Goal: Task Accomplishment & Management: Manage account settings

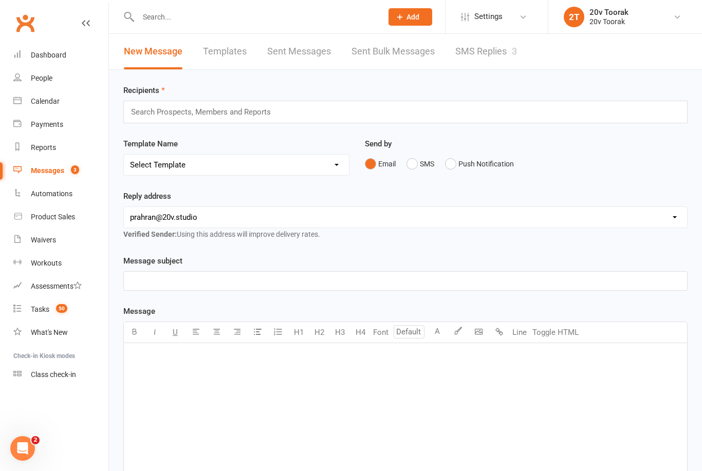
click at [494, 67] on link "SMS Replies 3" at bounding box center [487, 51] width 62 height 35
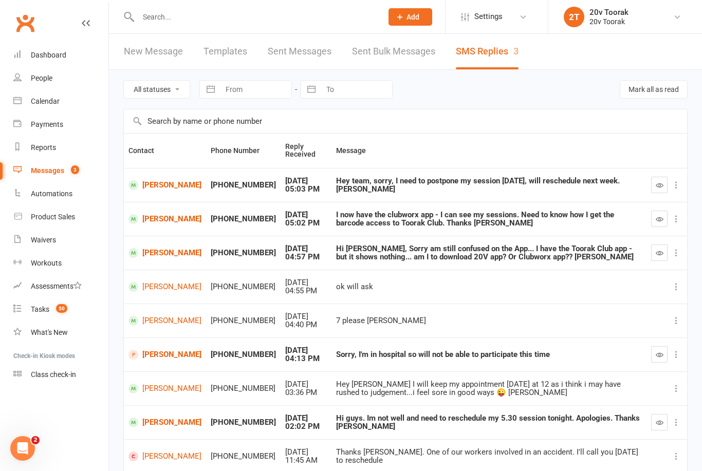
click at [43, 99] on div "Calendar" at bounding box center [45, 101] width 29 height 8
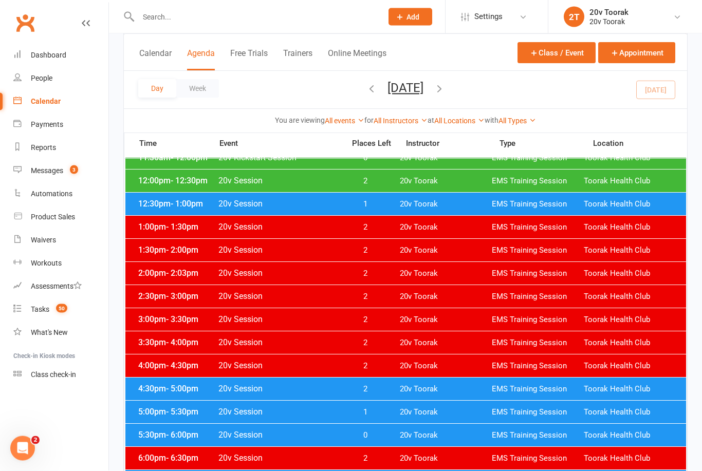
click at [166, 410] on span "- 5:30pm" at bounding box center [182, 413] width 32 height 10
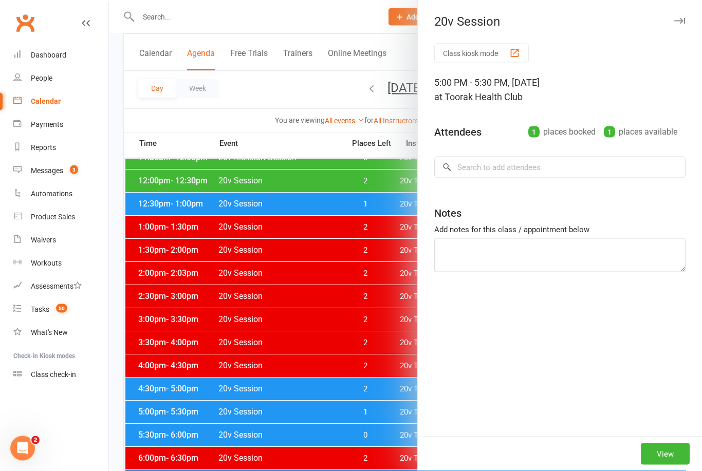
scroll to position [331, 0]
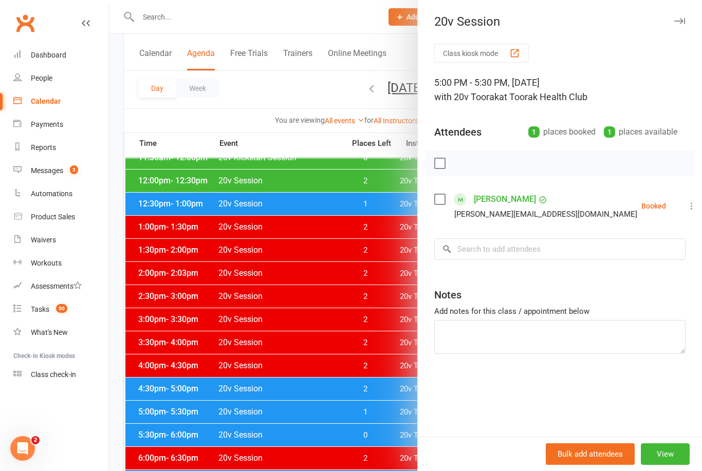
click at [442, 201] on label at bounding box center [439, 199] width 10 height 10
click at [466, 170] on button "button" at bounding box center [462, 163] width 17 height 17
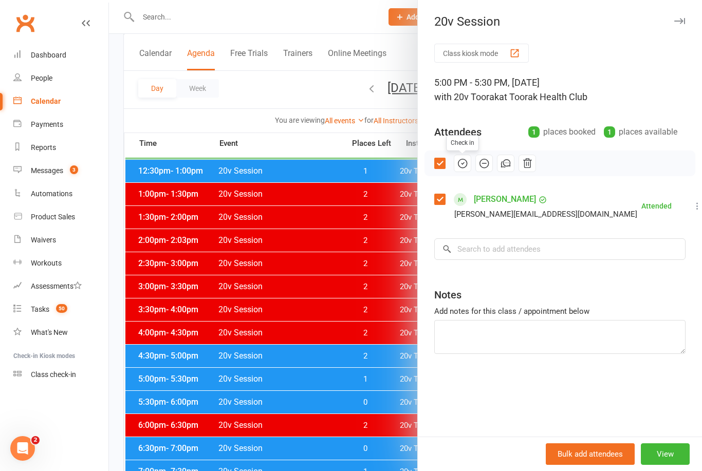
click at [230, 387] on div at bounding box center [405, 235] width 593 height 471
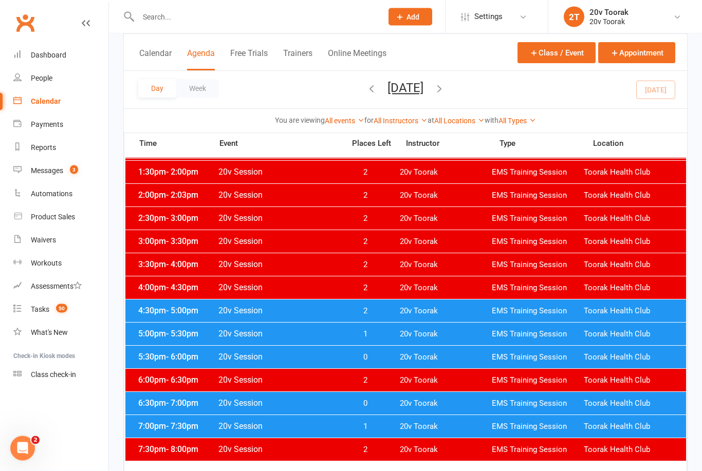
click at [150, 412] on div "6:30pm - 7:00pm 20v Session 0 20v Toorak EMS Training Session Toorak Health Club" at bounding box center [405, 404] width 561 height 23
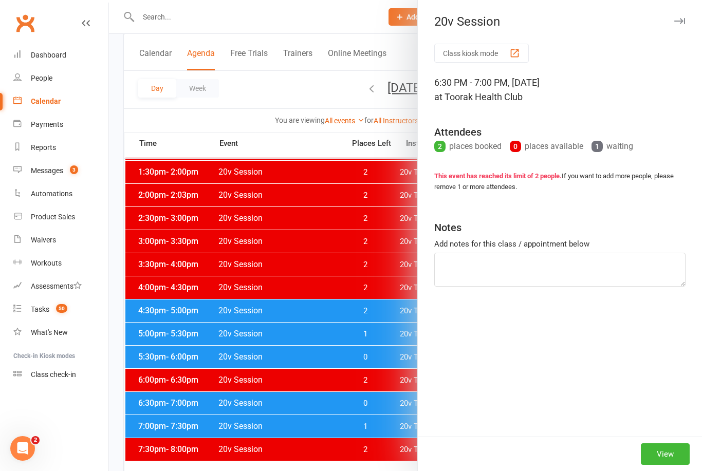
click at [179, 430] on div at bounding box center [405, 235] width 593 height 471
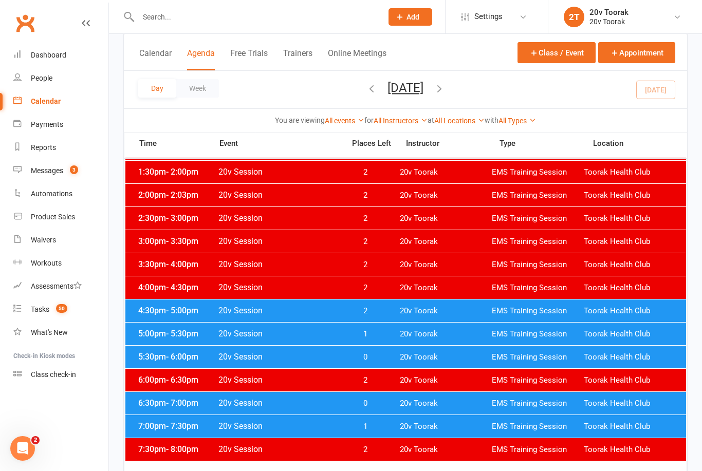
click at [152, 414] on div "6:30pm - 7:00pm 20v Session 0 20v Toorak EMS Training Session Toorak Health Club" at bounding box center [405, 403] width 561 height 23
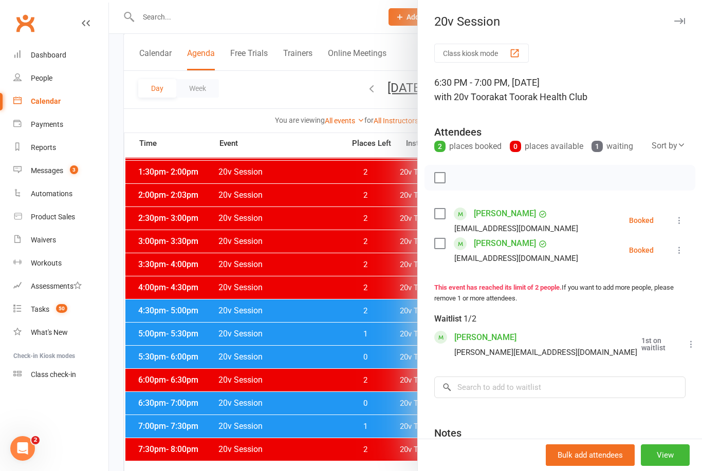
click at [154, 429] on div at bounding box center [405, 235] width 593 height 471
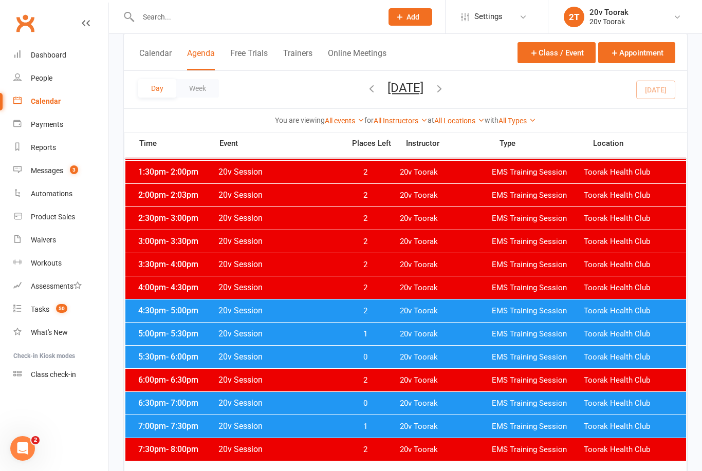
click at [158, 402] on span "6:30pm - 7:00pm" at bounding box center [177, 403] width 82 height 10
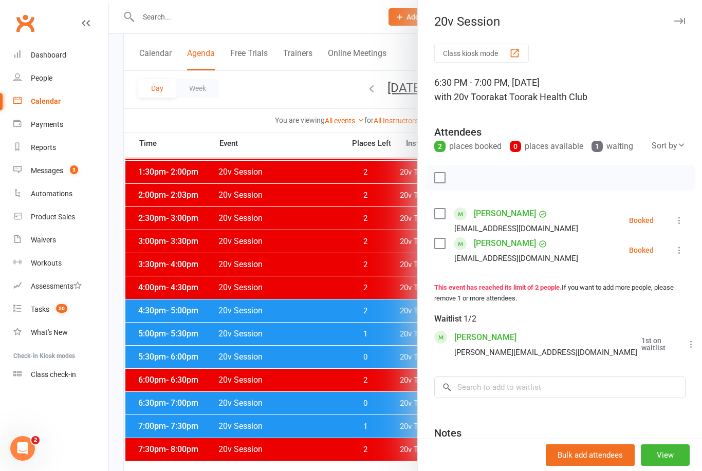
click at [679, 222] on icon at bounding box center [680, 220] width 10 height 10
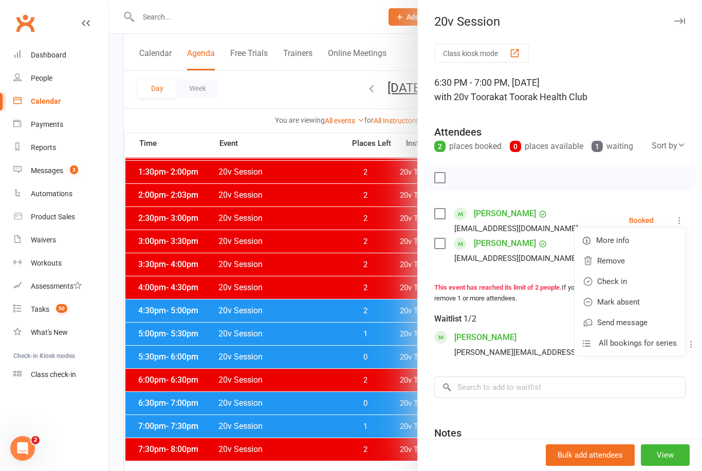
click at [609, 263] on link "Remove" at bounding box center [630, 261] width 111 height 21
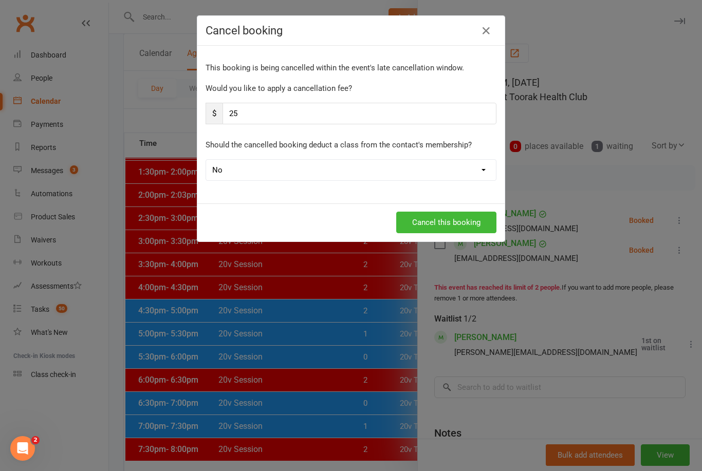
click at [279, 118] on input "25" at bounding box center [360, 114] width 274 height 22
type input "2"
type input "0"
click at [427, 232] on button "Cancel this booking" at bounding box center [446, 223] width 100 height 22
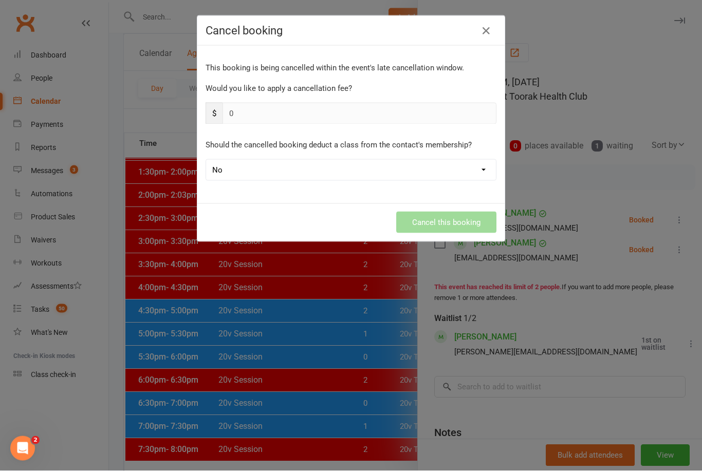
scroll to position [409, 0]
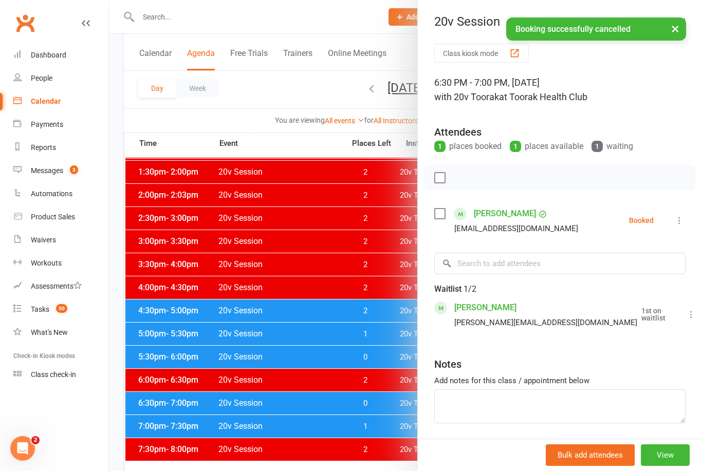
click at [187, 385] on div at bounding box center [405, 235] width 593 height 471
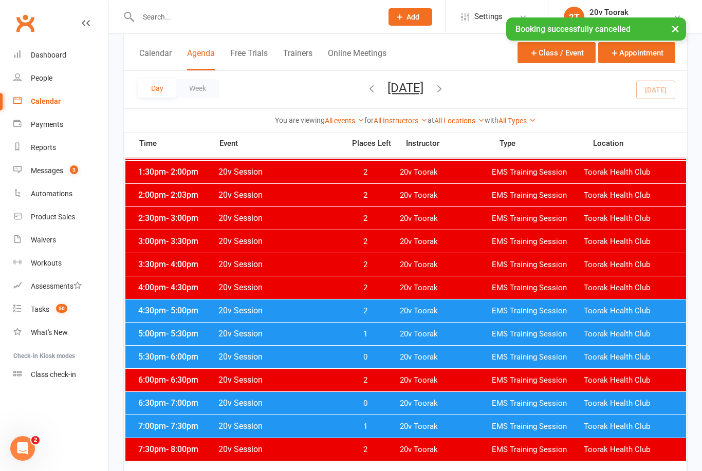
click at [164, 308] on span "4:30pm - 5:00pm" at bounding box center [177, 311] width 82 height 10
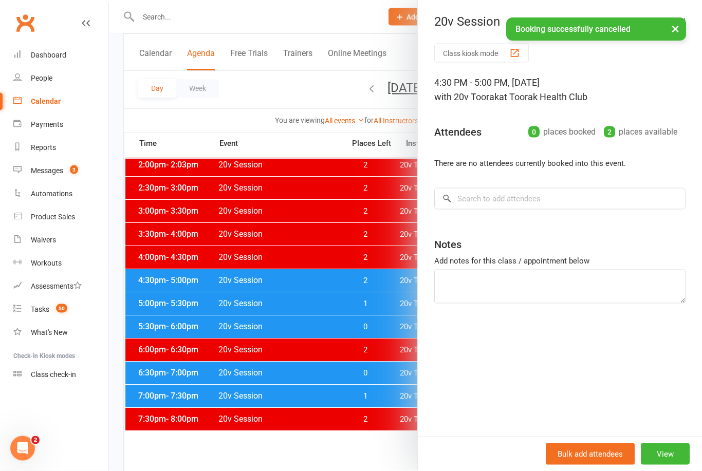
scroll to position [450, 0]
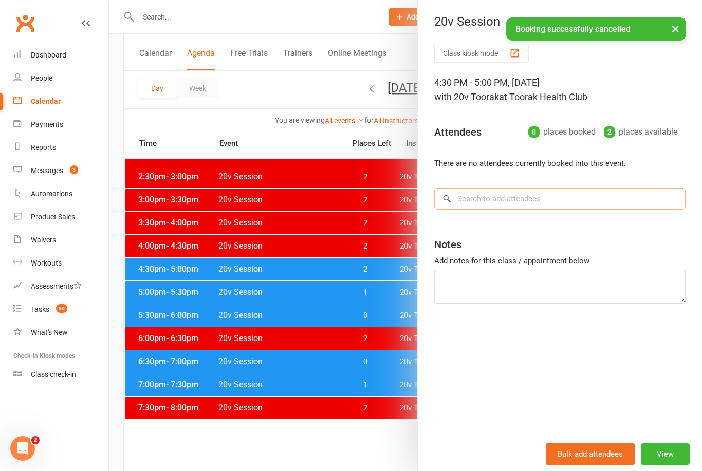
click at [476, 196] on input "search" at bounding box center [559, 199] width 251 height 22
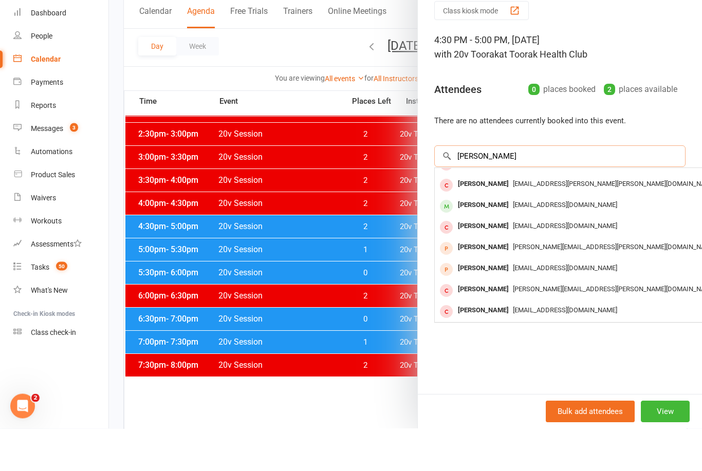
scroll to position [57, 0]
type input "John downes"
click at [475, 241] on div "[PERSON_NAME]" at bounding box center [483, 248] width 59 height 15
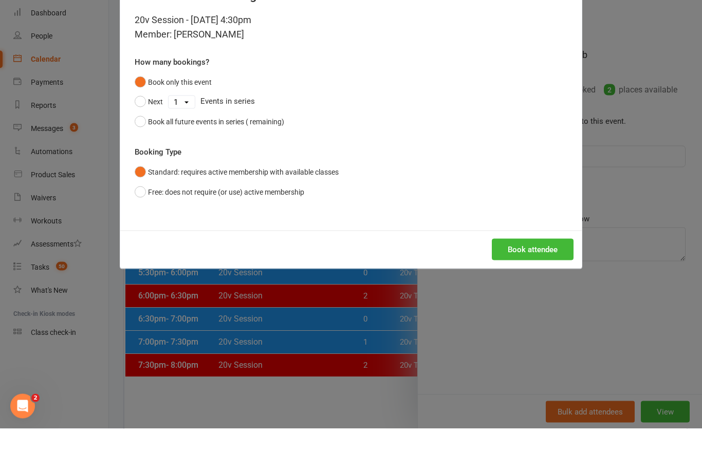
scroll to position [493, 0]
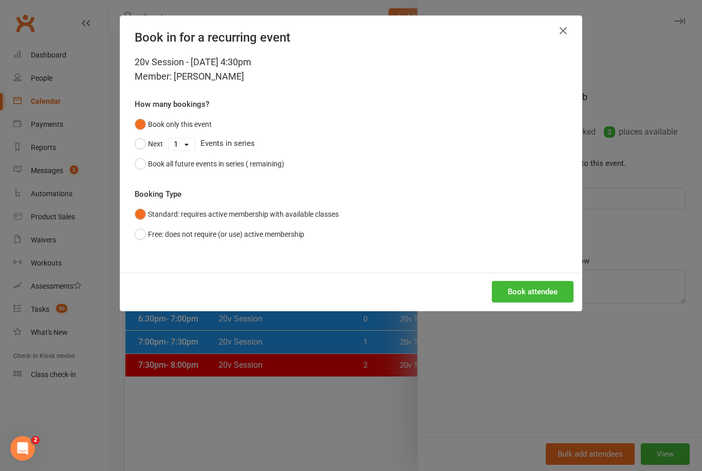
click at [519, 297] on button "Book attendee" at bounding box center [533, 292] width 82 height 22
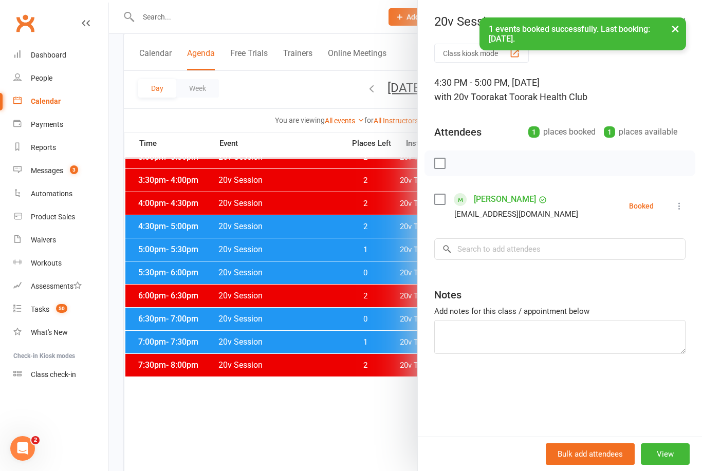
click at [677, 206] on icon at bounding box center [680, 206] width 10 height 10
click at [598, 266] on link "Check in" at bounding box center [630, 267] width 111 height 21
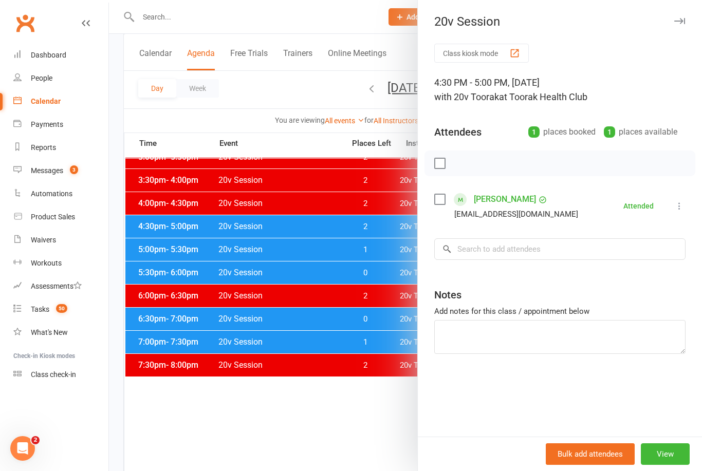
click at [248, 440] on div at bounding box center [405, 235] width 593 height 471
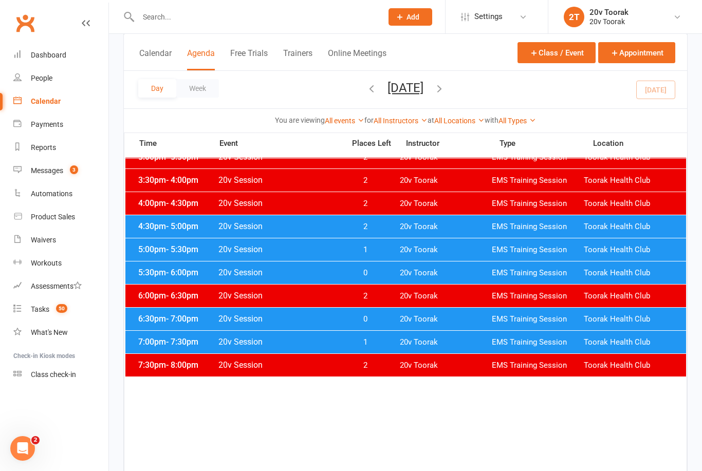
click at [156, 232] on div "4:30pm - 5:00pm 20v Session 2 20v Toorak EMS Training Session Toorak Health Club" at bounding box center [405, 226] width 561 height 23
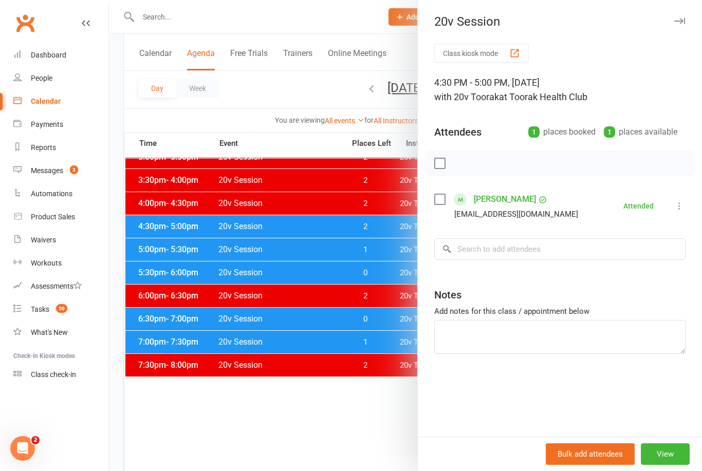
click at [165, 224] on div at bounding box center [405, 235] width 593 height 471
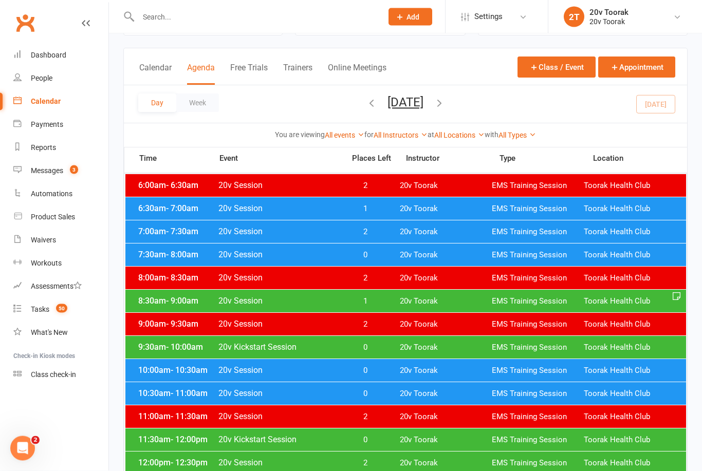
scroll to position [21, 0]
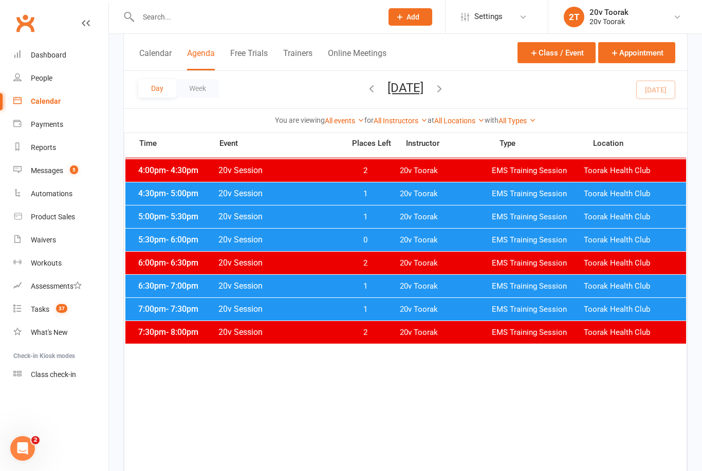
click at [150, 202] on div "4:30pm - 5:00pm 20v Session 1 20v Toorak EMS Training Session Toorak Health Club" at bounding box center [405, 194] width 561 height 23
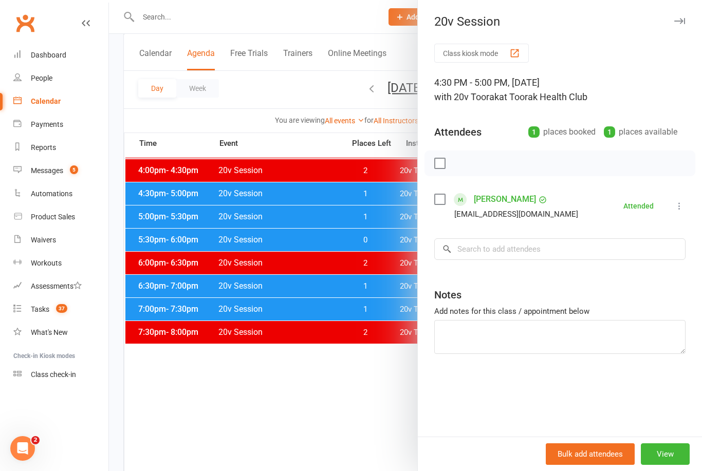
click at [171, 194] on div at bounding box center [405, 235] width 593 height 471
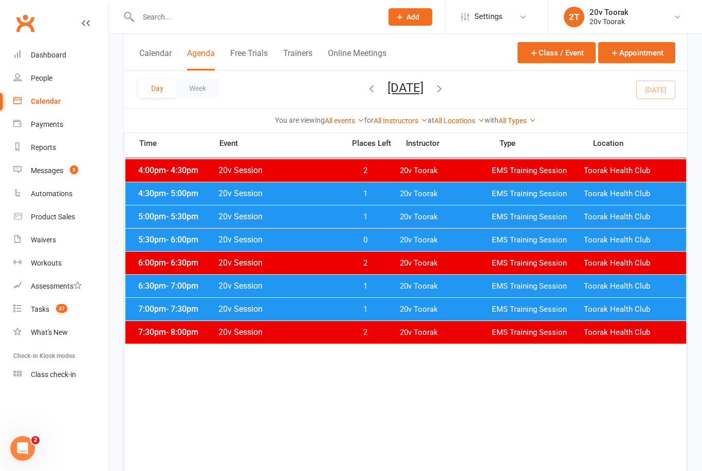
click at [140, 205] on div "4:30pm - 5:00pm 20v Session 1 20v Toorak EMS Training Session Toorak Health Club" at bounding box center [405, 194] width 561 height 23
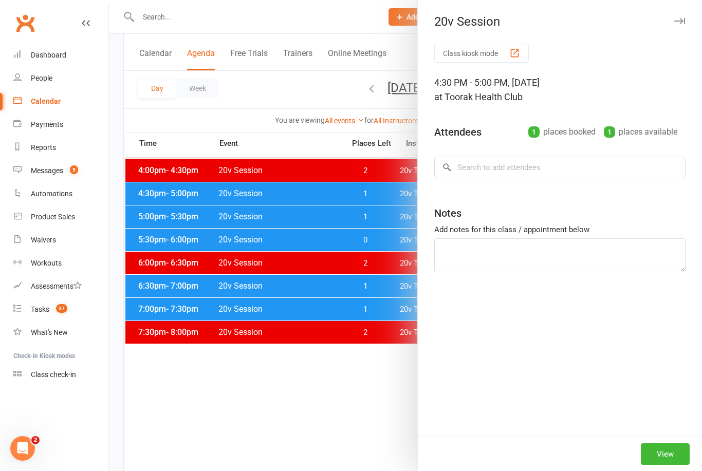
click at [141, 223] on div at bounding box center [405, 235] width 593 height 471
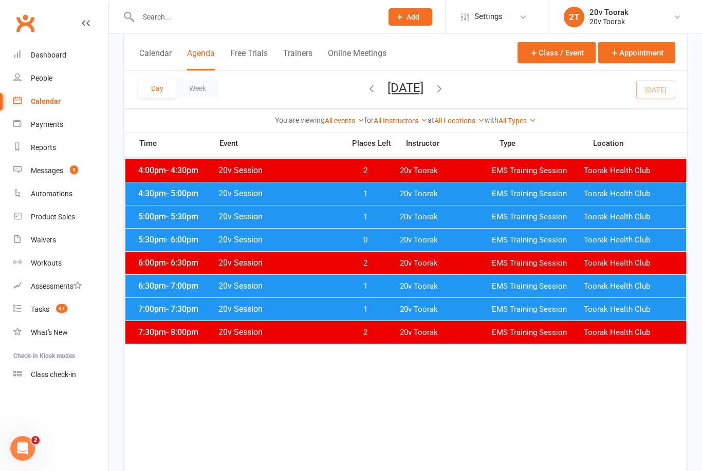
click at [150, 243] on span "5:30pm - 6:00pm" at bounding box center [177, 240] width 82 height 10
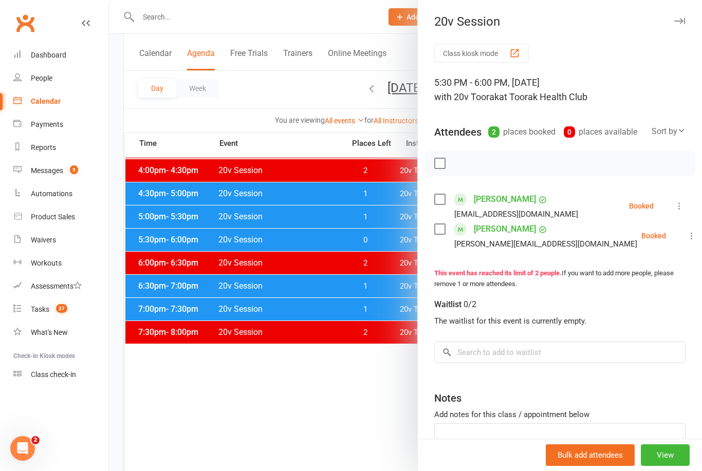
click at [435, 201] on label at bounding box center [439, 199] width 10 height 10
click at [224, 376] on div at bounding box center [405, 235] width 593 height 471
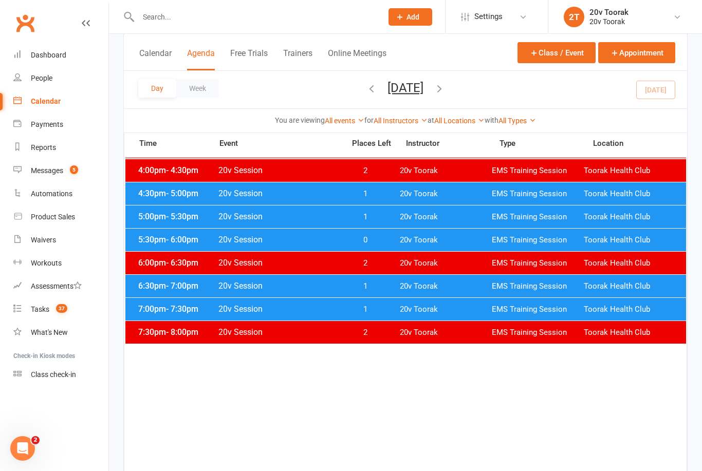
click at [32, 166] on link "Messages 5" at bounding box center [60, 170] width 95 height 23
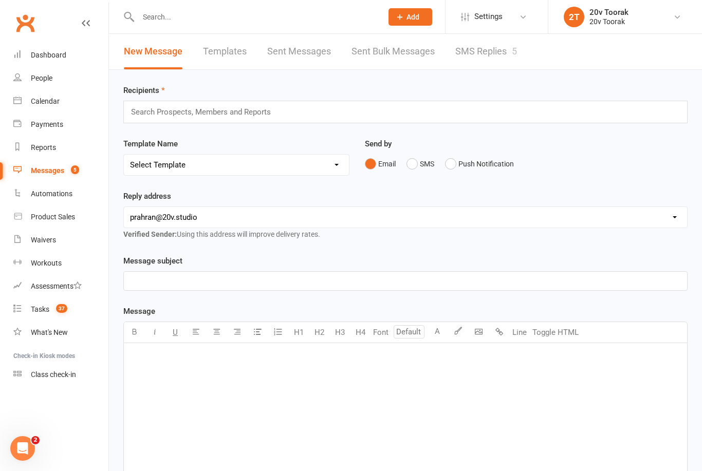
click at [479, 46] on link "SMS Replies 5" at bounding box center [487, 51] width 62 height 35
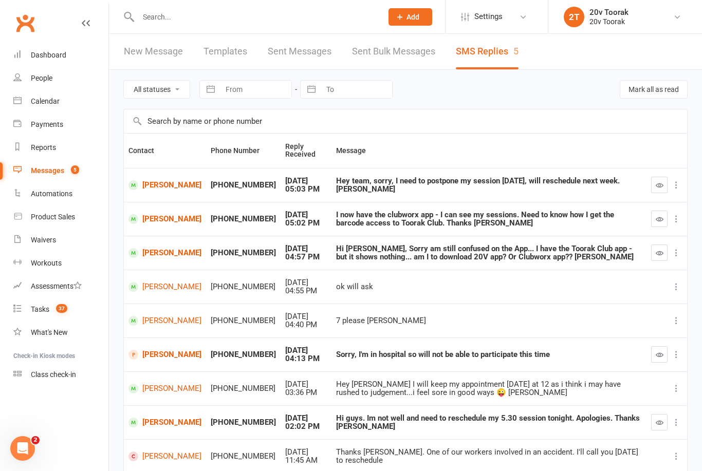
click at [39, 95] on link "Calendar" at bounding box center [60, 101] width 95 height 23
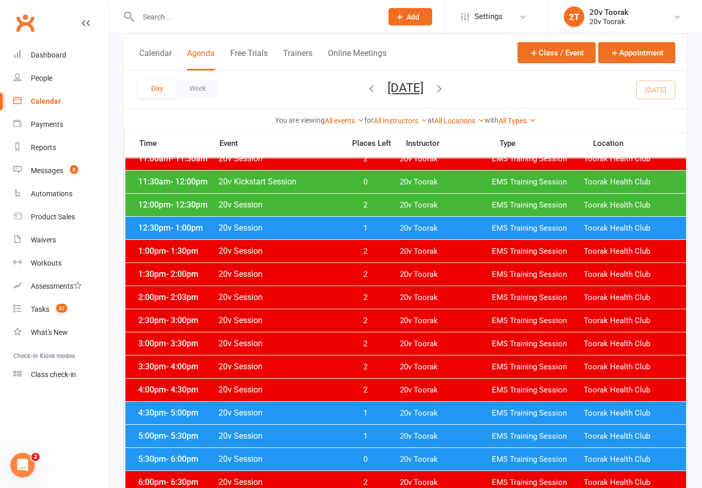
click at [174, 457] on span "- 6:00pm" at bounding box center [182, 460] width 32 height 10
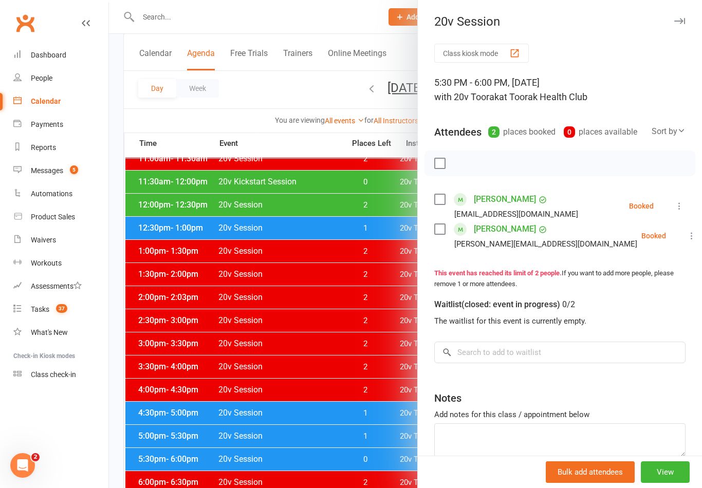
click at [687, 235] on icon at bounding box center [692, 236] width 10 height 10
click at [601, 299] on link "Check in" at bounding box center [642, 297] width 111 height 21
click at [190, 396] on div at bounding box center [405, 244] width 593 height 488
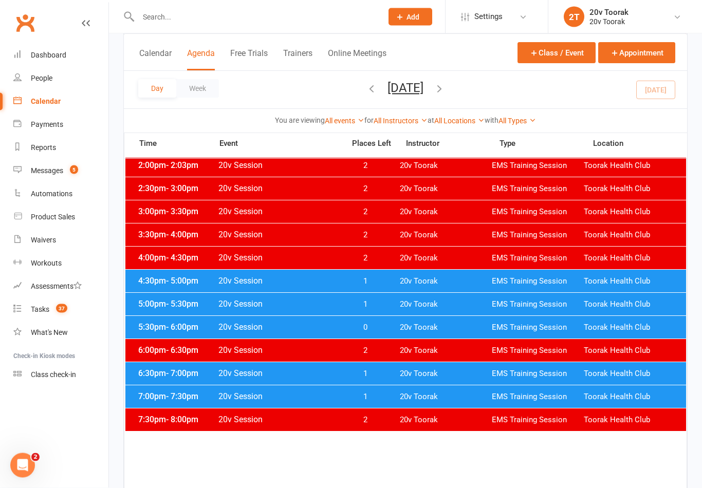
click at [154, 374] on span "6:30pm - 7:00pm" at bounding box center [177, 374] width 82 height 10
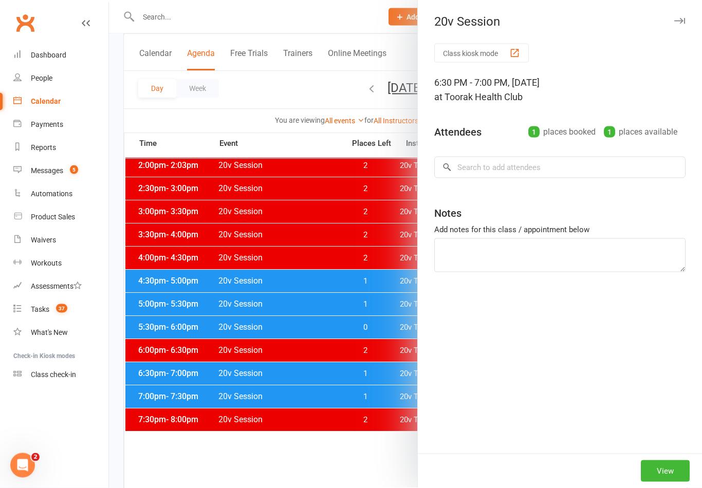
scroll to position [439, 0]
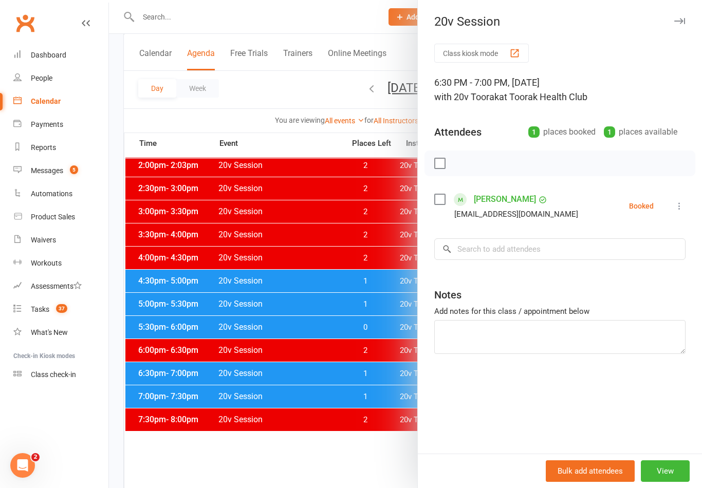
click at [160, 405] on div at bounding box center [405, 244] width 593 height 488
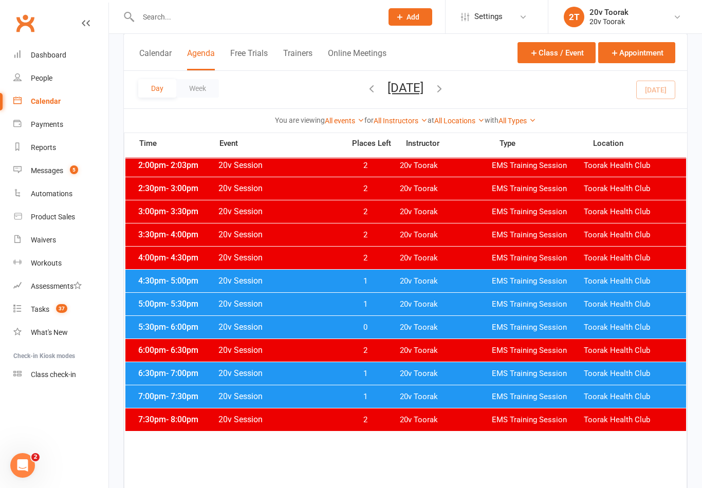
click at [157, 398] on span "7:00pm - 7:30pm" at bounding box center [177, 397] width 82 height 10
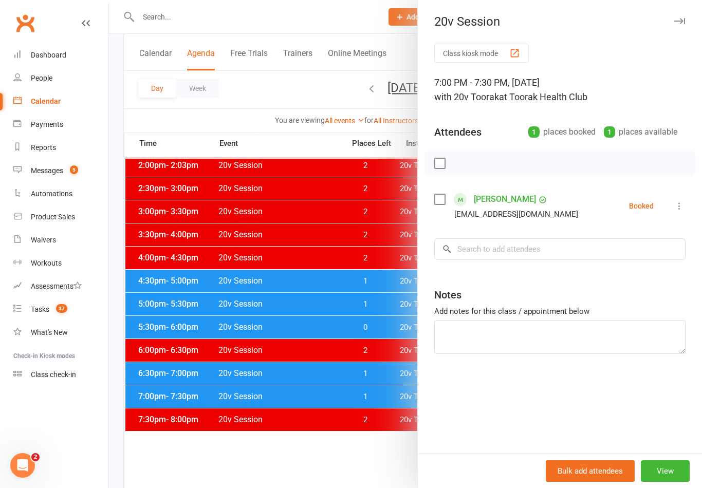
click at [497, 192] on link "[PERSON_NAME]" at bounding box center [505, 199] width 62 height 16
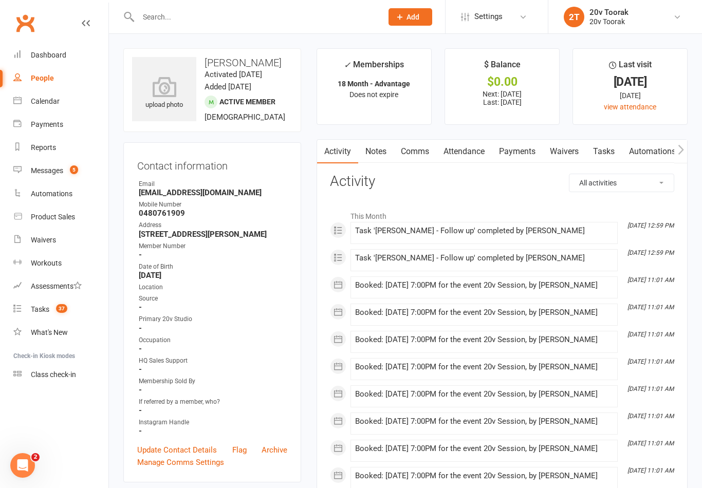
click at [374, 152] on link "Notes" at bounding box center [375, 152] width 35 height 24
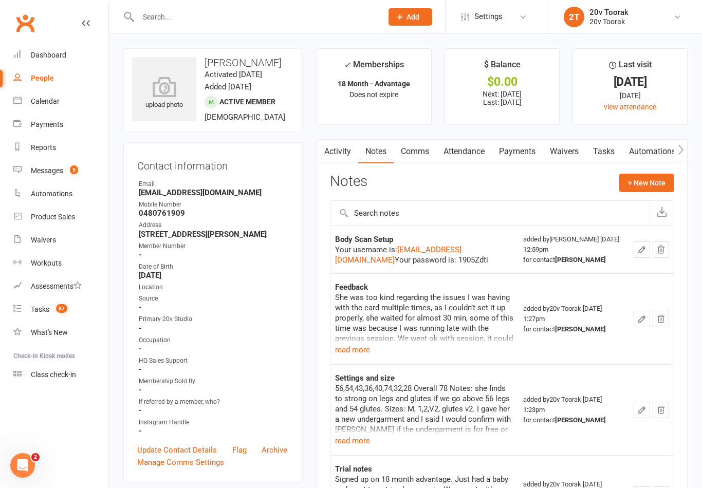
click at [466, 341] on div "She was too kind regarding the issues I was having with the card multiple times…" at bounding box center [424, 318] width 179 height 51
click at [369, 342] on div "She was too kind regarding the issues I was having with the card multiple times…" at bounding box center [424, 318] width 179 height 51
click at [361, 350] on button "read more" at bounding box center [352, 350] width 35 height 12
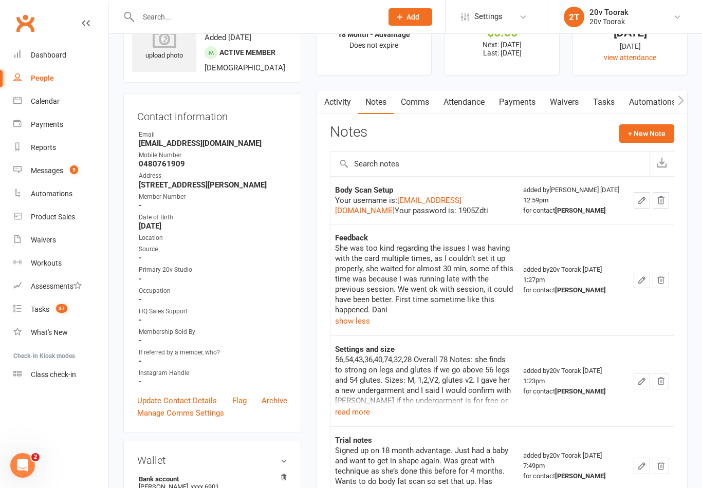
click at [351, 406] on button "read more" at bounding box center [352, 412] width 35 height 12
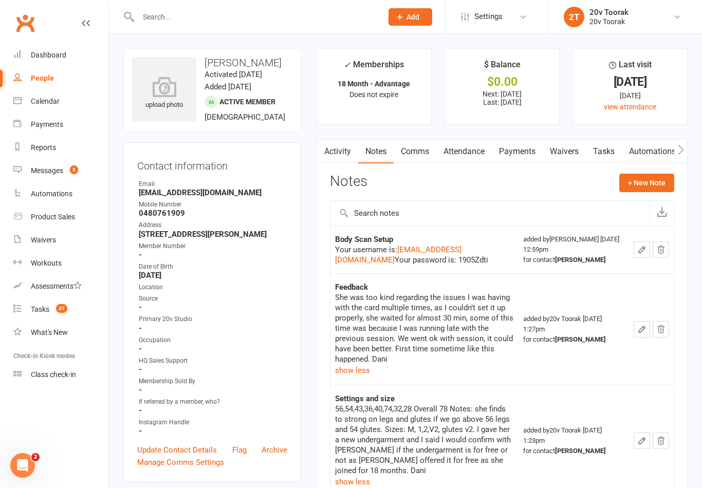
click at [341, 140] on link "Activity" at bounding box center [337, 152] width 41 height 24
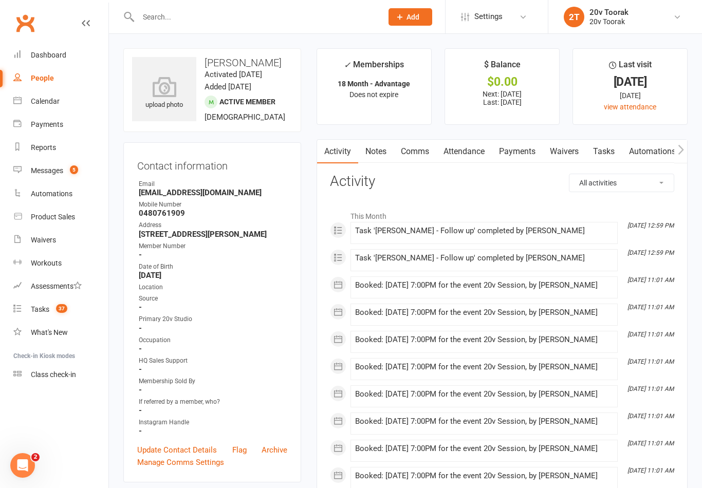
click at [50, 172] on div "Messages" at bounding box center [47, 171] width 32 height 8
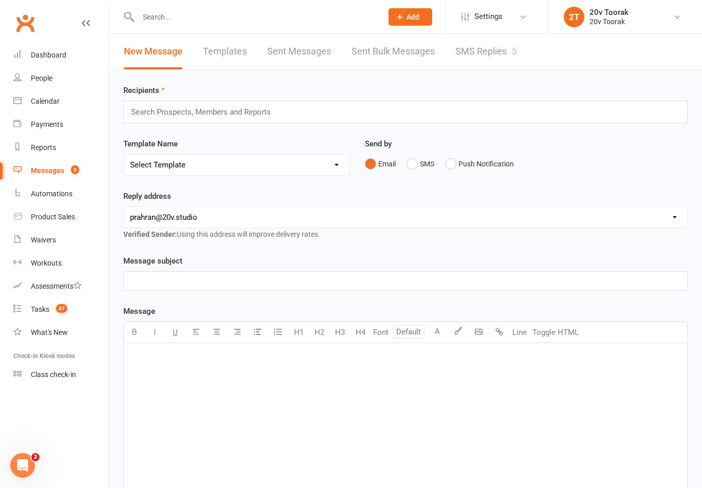
click at [493, 51] on link "SMS Replies 5" at bounding box center [487, 51] width 62 height 35
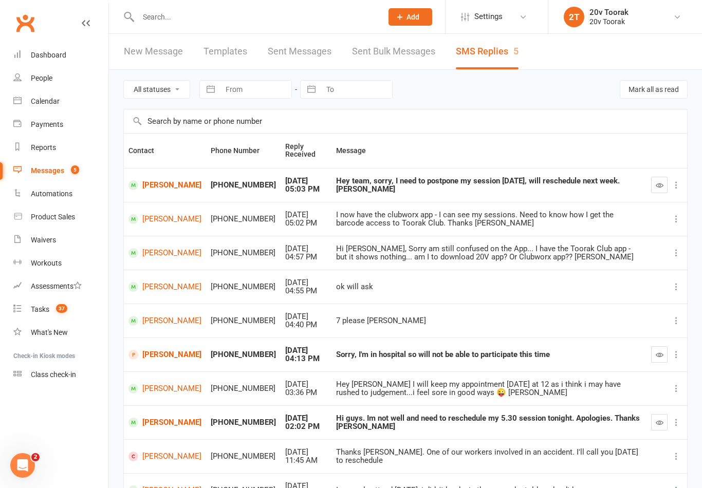
click at [43, 104] on div "Calendar" at bounding box center [45, 101] width 29 height 8
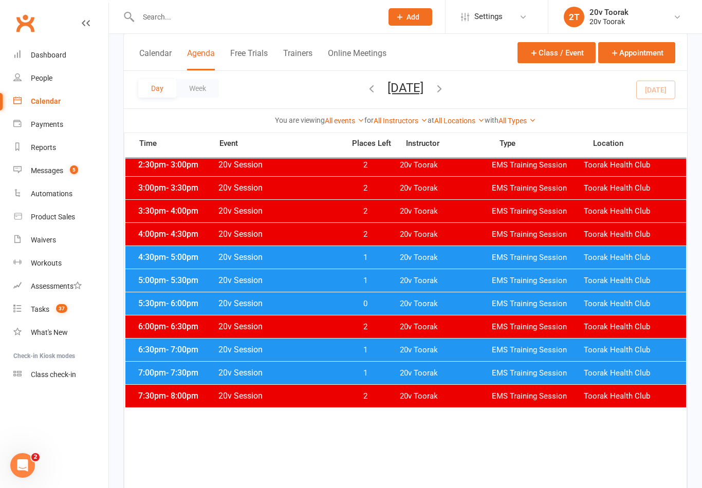
scroll to position [461, 0]
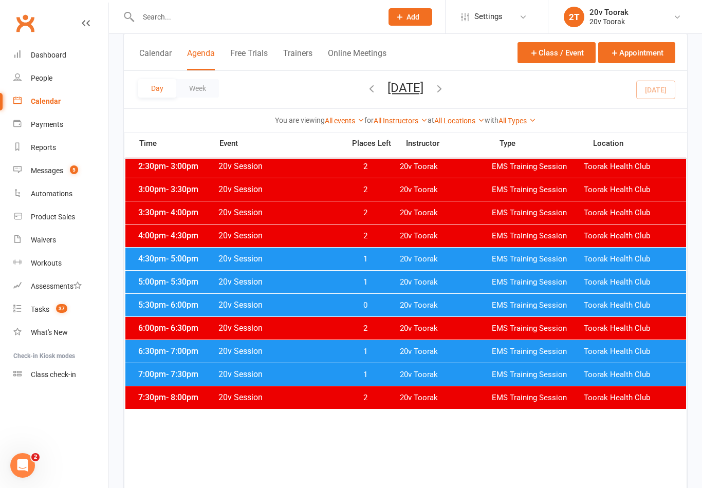
click at [168, 370] on span "- 7:30pm" at bounding box center [182, 375] width 32 height 10
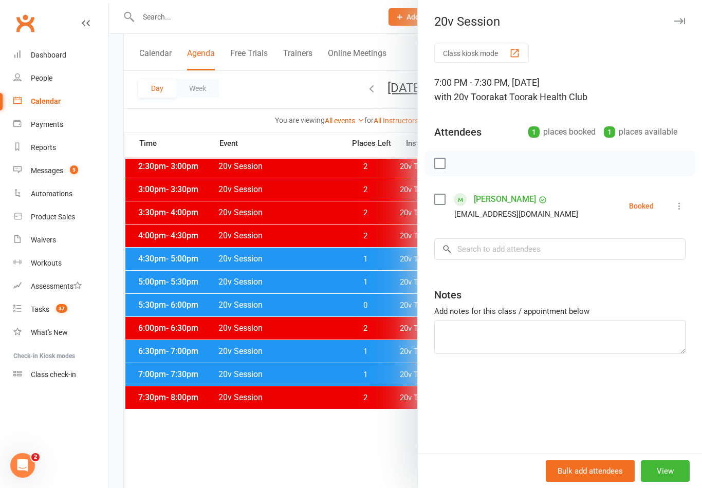
click at [493, 206] on link "[PERSON_NAME]" at bounding box center [505, 199] width 62 height 16
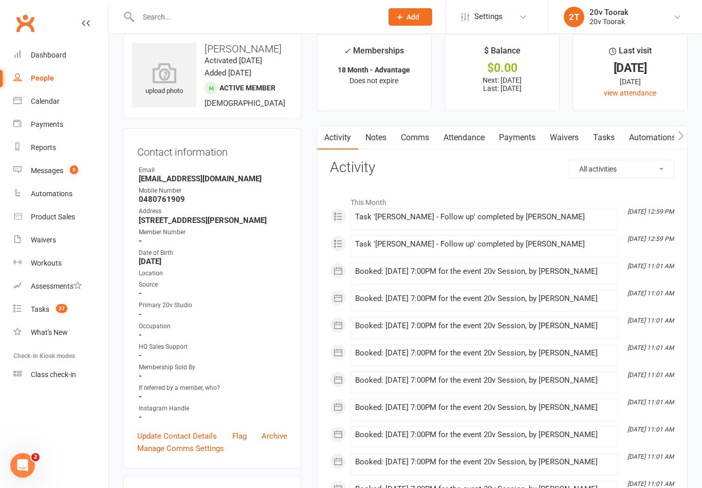
scroll to position [16, 0]
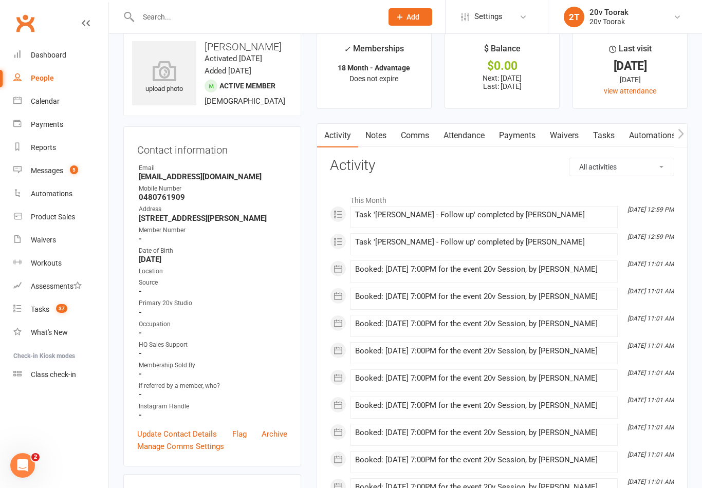
click at [19, 92] on link "Calendar" at bounding box center [60, 101] width 95 height 23
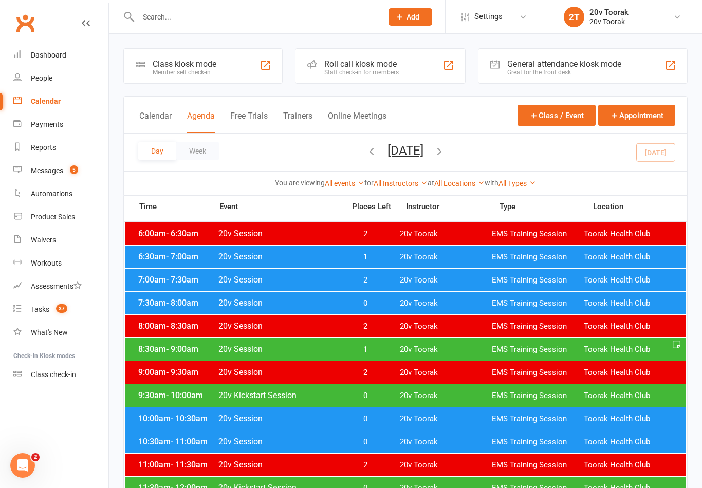
click at [388, 157] on button "[DATE]" at bounding box center [406, 150] width 36 height 14
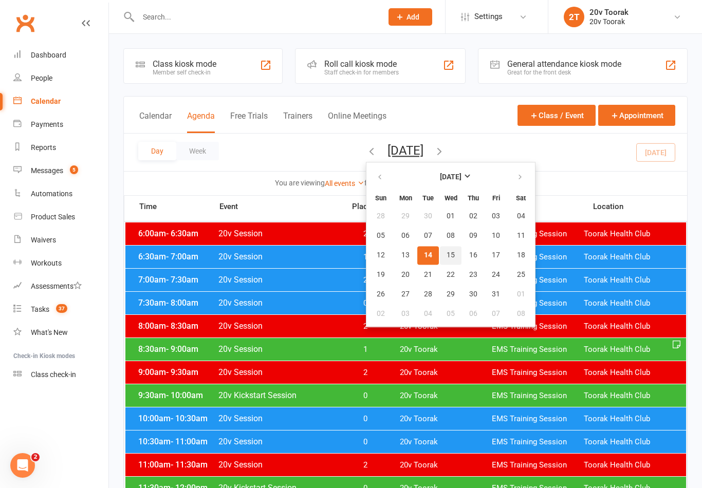
click at [440, 261] on button "15" at bounding box center [451, 255] width 22 height 19
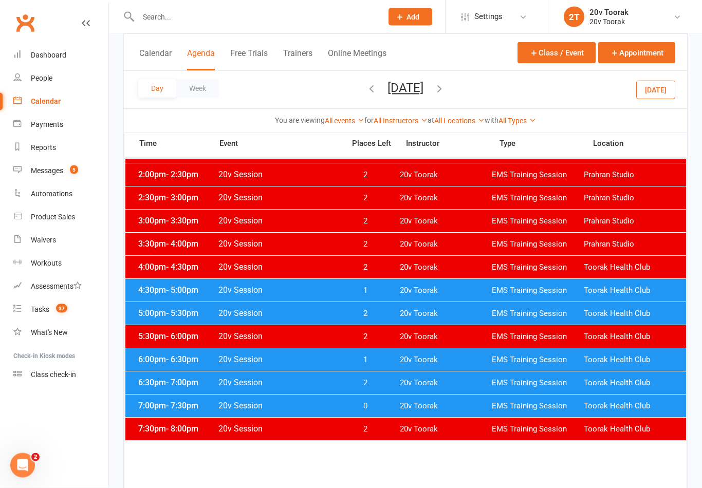
scroll to position [434, 0]
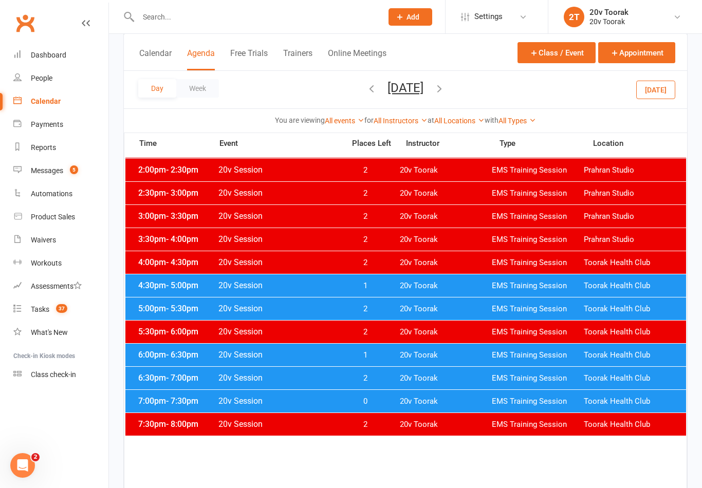
click at [445, 95] on button "button" at bounding box center [439, 90] width 11 height 18
click at [388, 94] on button "[DATE]" at bounding box center [406, 88] width 36 height 14
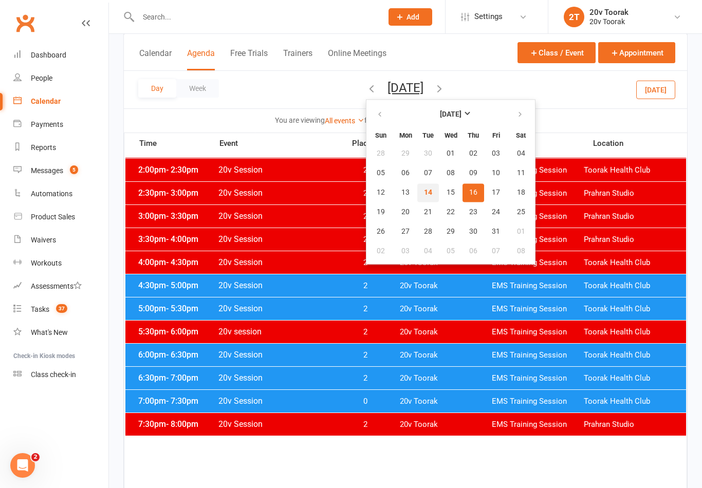
click at [424, 196] on span "14" at bounding box center [428, 193] width 8 height 8
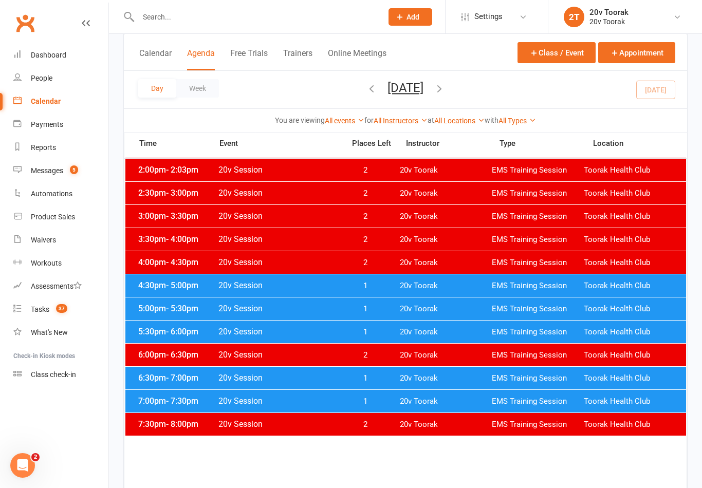
click at [159, 335] on span "5:30pm - 6:00pm" at bounding box center [177, 332] width 82 height 10
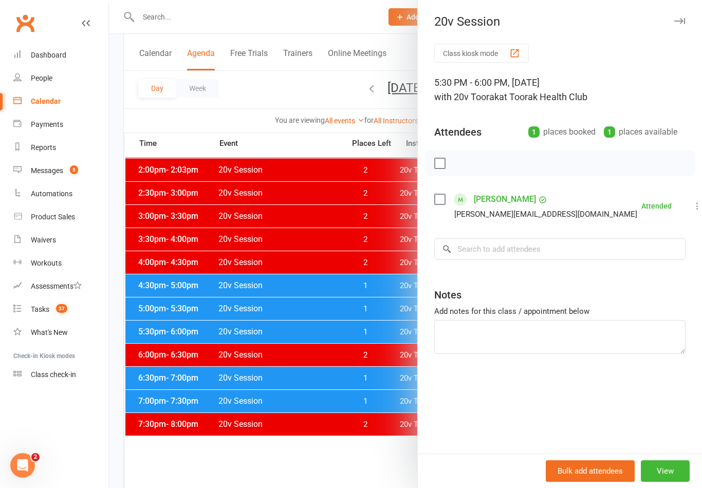
click at [183, 306] on div at bounding box center [405, 244] width 593 height 488
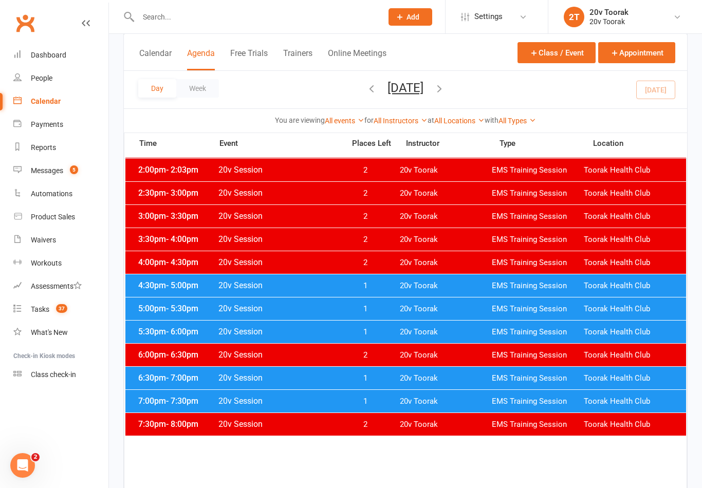
click at [171, 382] on span "- 7:00pm" at bounding box center [182, 378] width 32 height 10
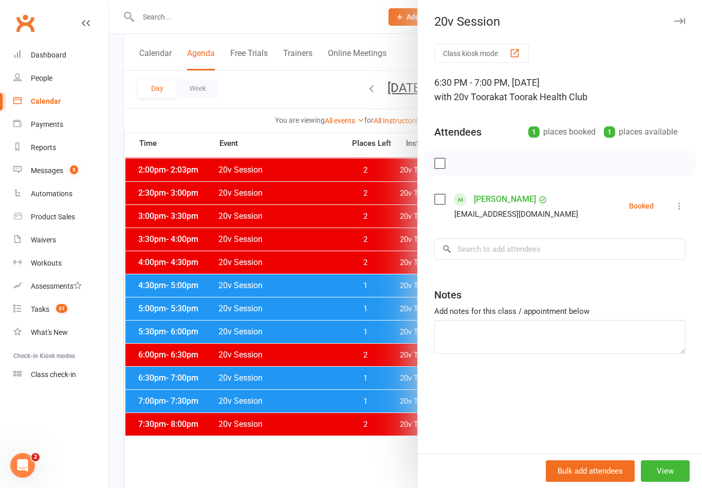
click at [172, 382] on div at bounding box center [405, 244] width 593 height 488
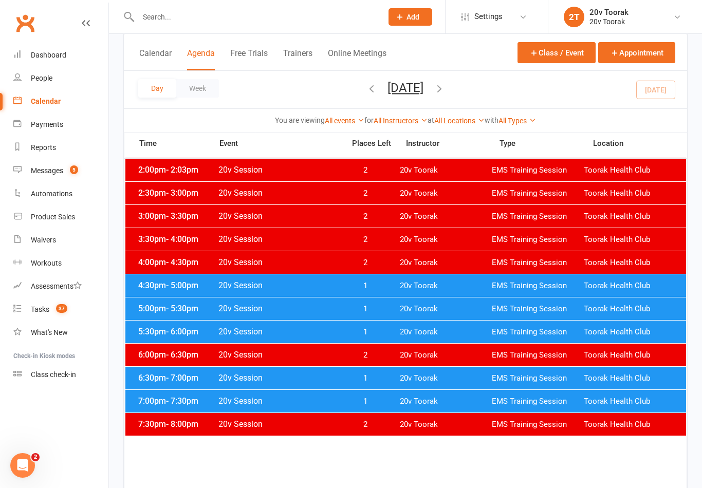
click at [165, 409] on div "7:00pm - 7:30pm 20v Session 1 20v Toorak EMS Training Session Toorak Health Club" at bounding box center [405, 401] width 561 height 23
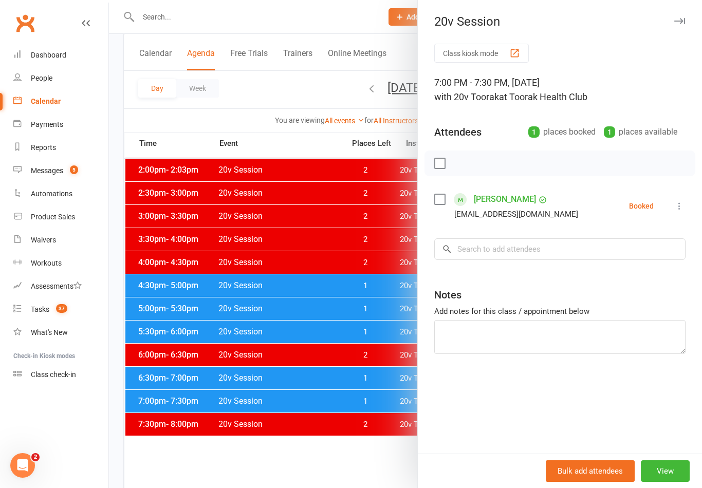
click at [176, 409] on div at bounding box center [405, 244] width 593 height 488
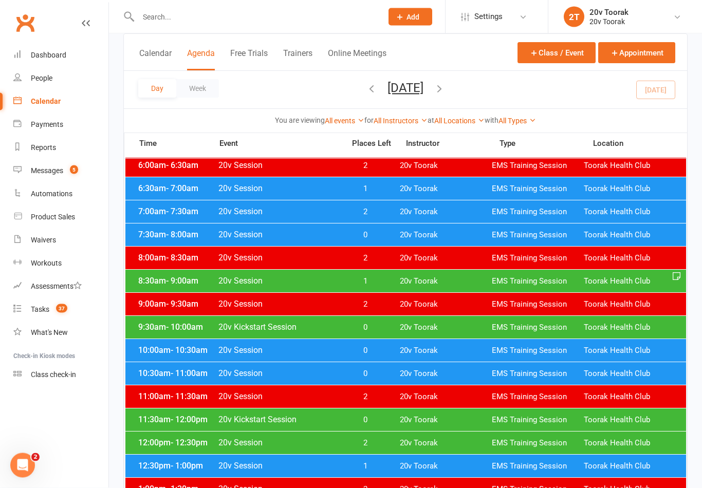
scroll to position [0, 0]
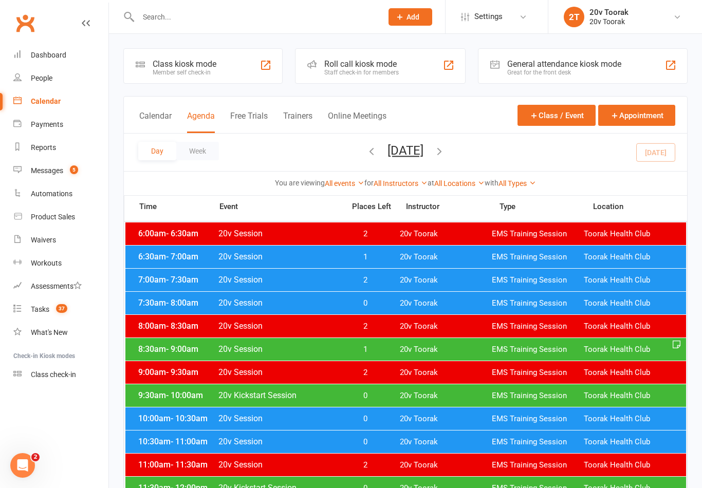
click at [43, 173] on div "Messages" at bounding box center [47, 171] width 32 height 8
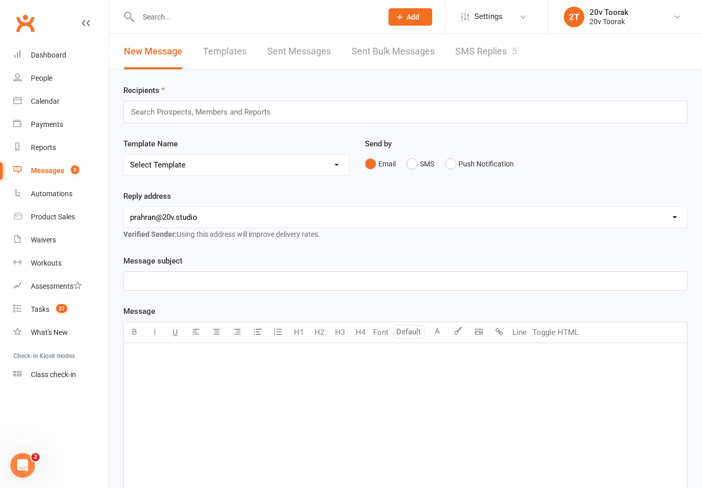
click at [494, 61] on link "SMS Replies 5" at bounding box center [487, 51] width 62 height 35
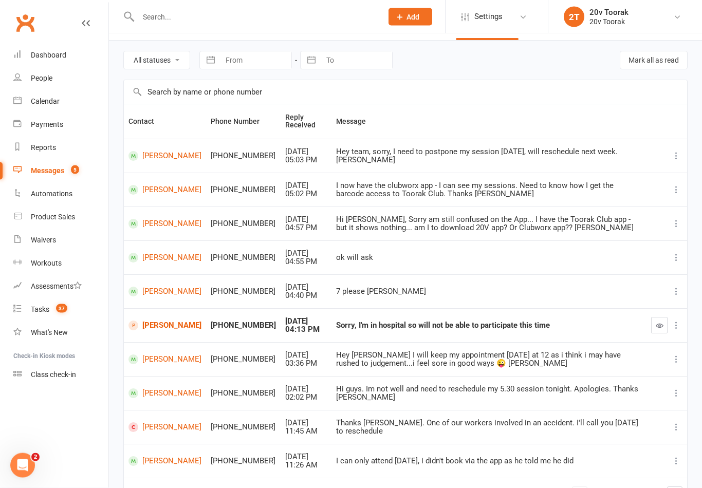
scroll to position [83, 0]
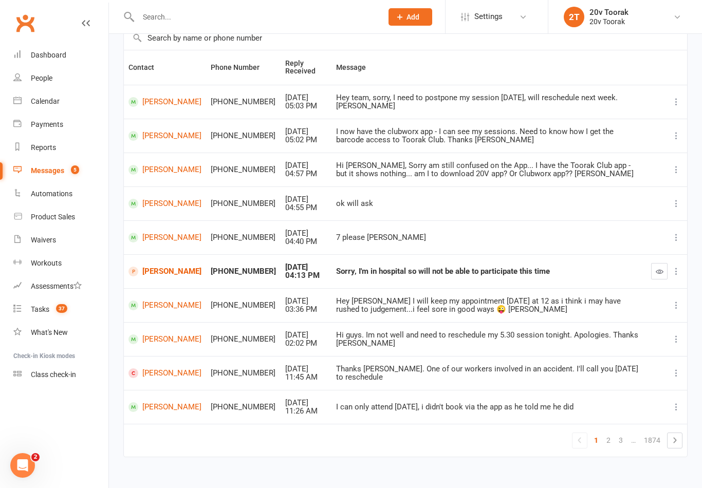
click at [606, 438] on link "2" at bounding box center [609, 440] width 12 height 14
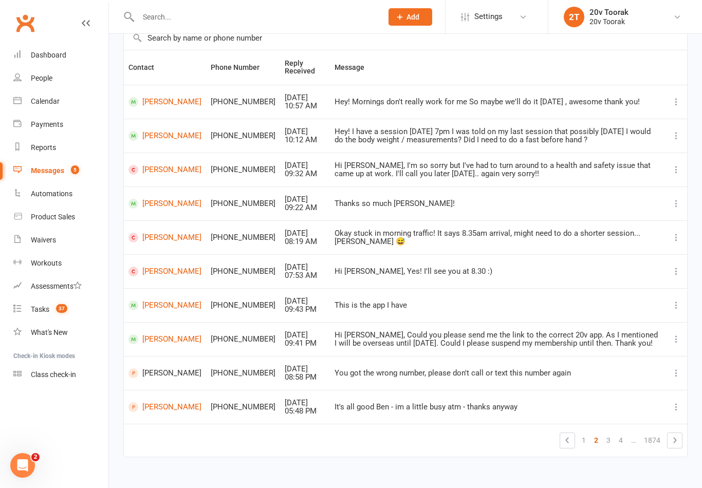
click at [150, 374] on span "[PERSON_NAME]" at bounding box center [165, 374] width 73 height 10
click at [145, 372] on span "[PERSON_NAME]" at bounding box center [165, 374] width 73 height 10
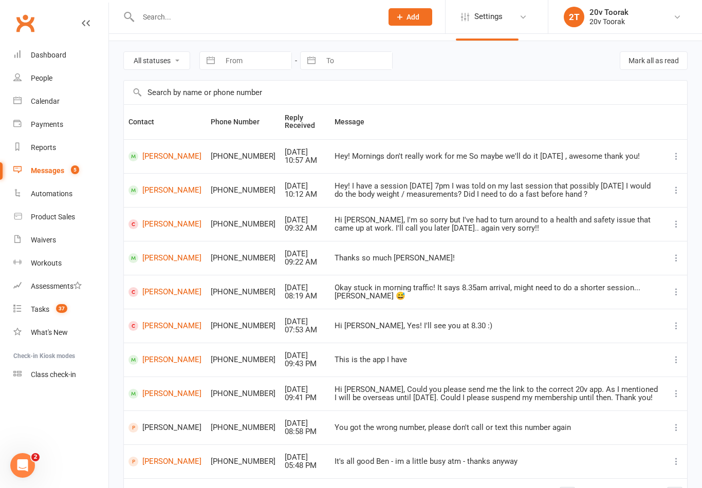
scroll to position [0, 0]
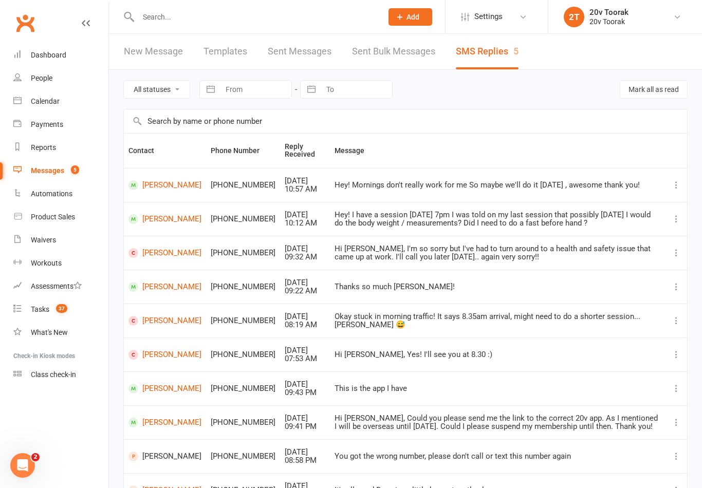
click at [166, 20] on input "text" at bounding box center [255, 17] width 240 height 14
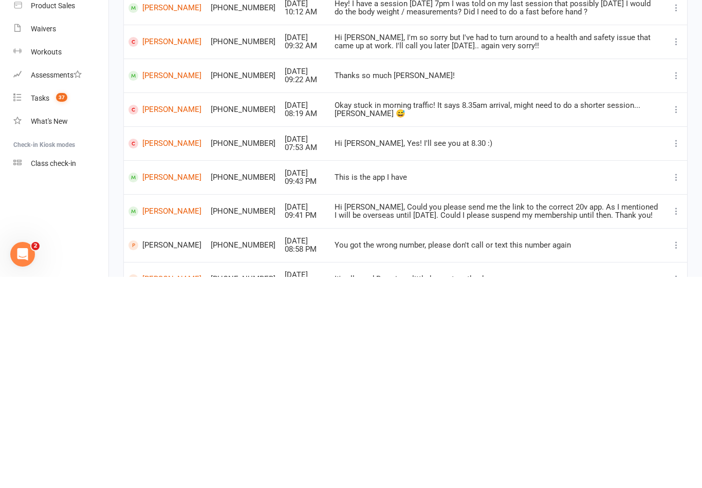
scroll to position [99, 0]
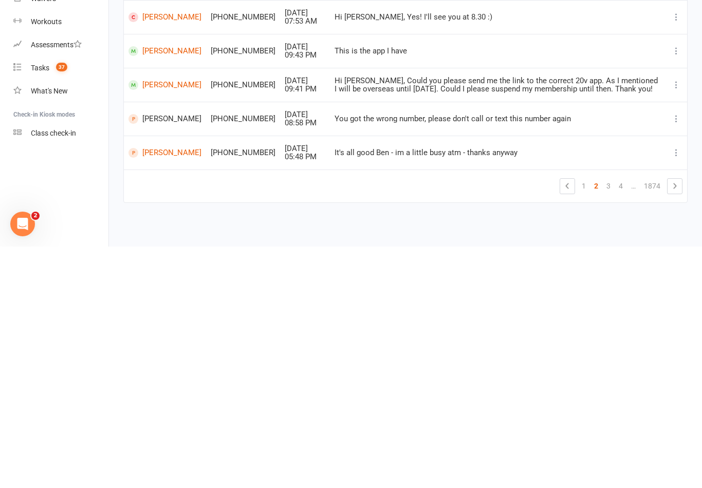
type input "[PERSON_NAME]"
click at [608, 421] on link "3" at bounding box center [609, 428] width 12 height 14
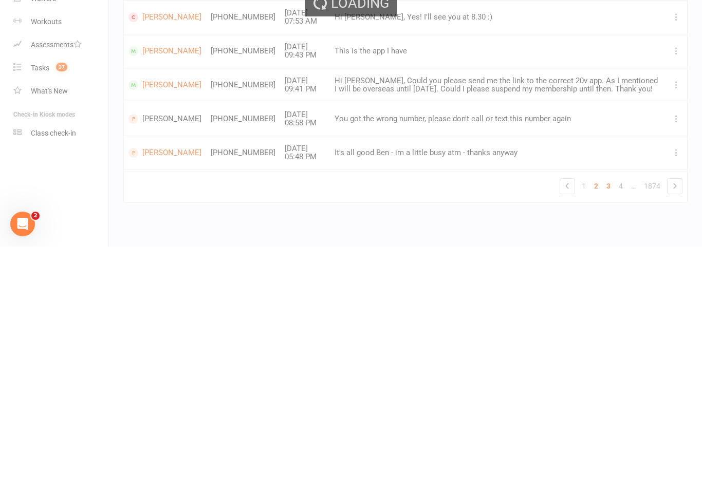
scroll to position [83, 0]
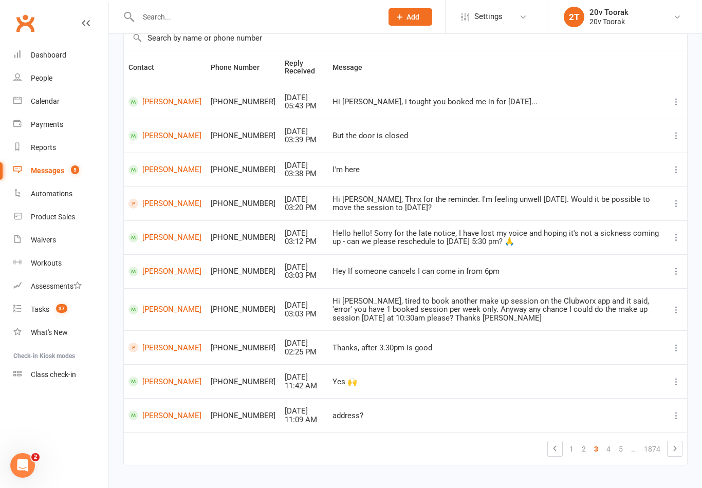
click at [158, 242] on link "[PERSON_NAME]" at bounding box center [165, 238] width 73 height 10
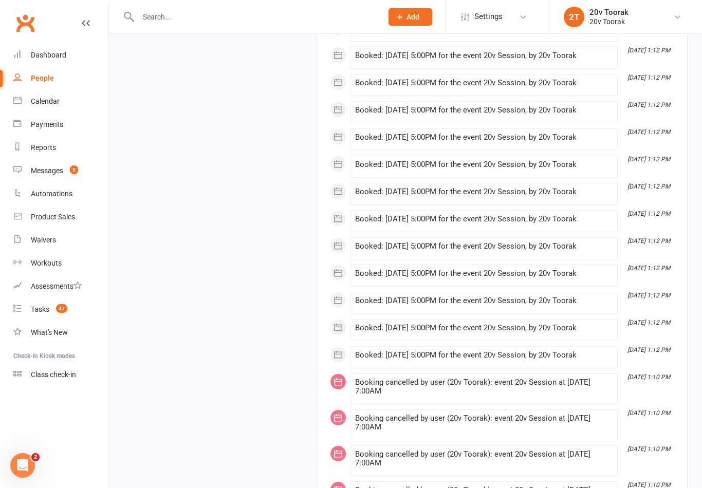
scroll to position [3957, 0]
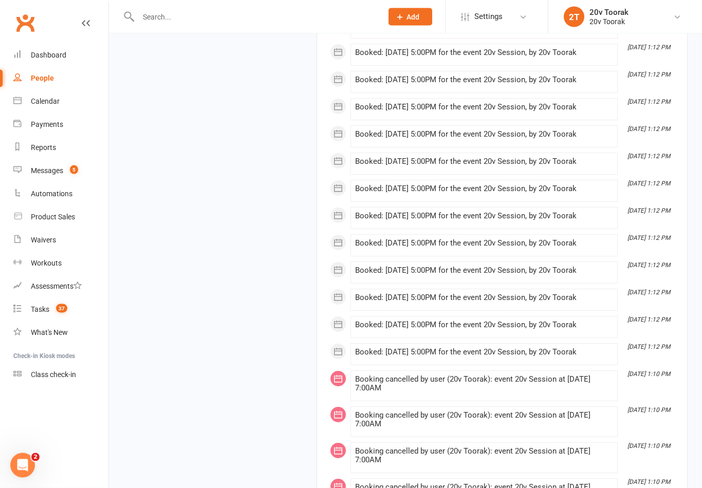
click at [33, 107] on link "Calendar" at bounding box center [60, 101] width 95 height 23
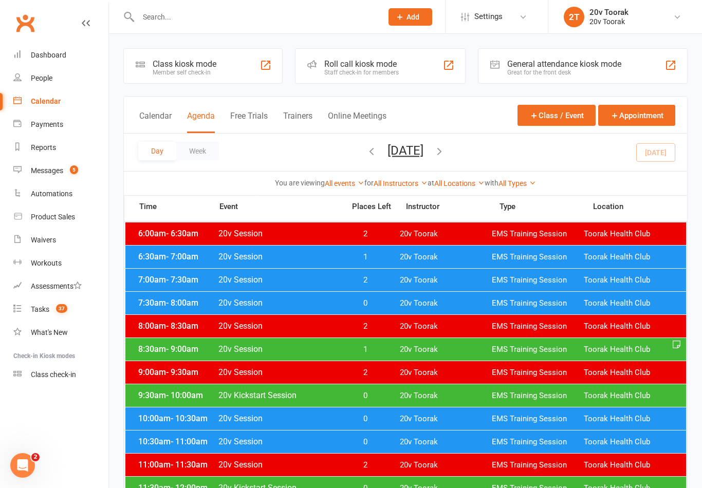
click at [388, 154] on button "[DATE]" at bounding box center [406, 150] width 36 height 14
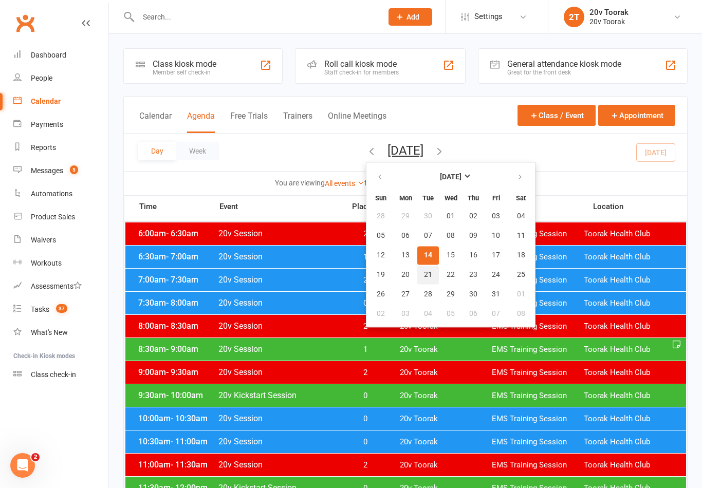
click at [418, 267] on button "21" at bounding box center [429, 275] width 22 height 19
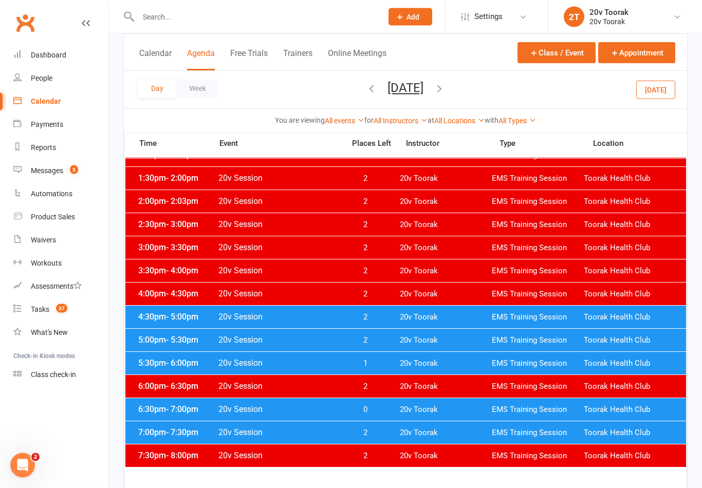
scroll to position [405, 0]
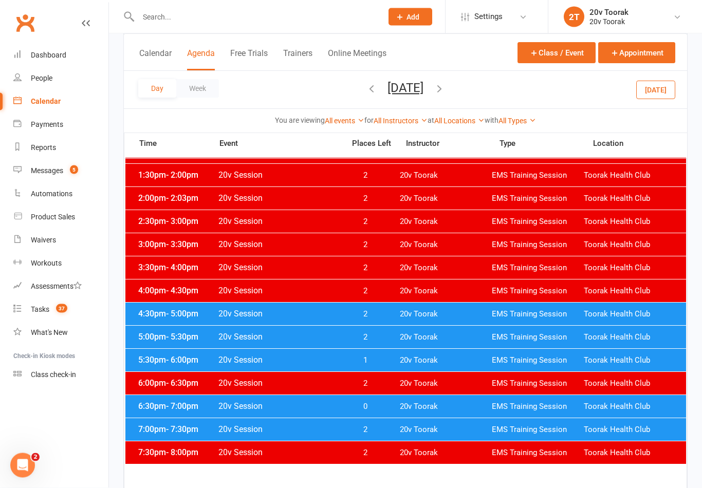
click at [151, 362] on span "5:30pm - 6:00pm" at bounding box center [177, 361] width 82 height 10
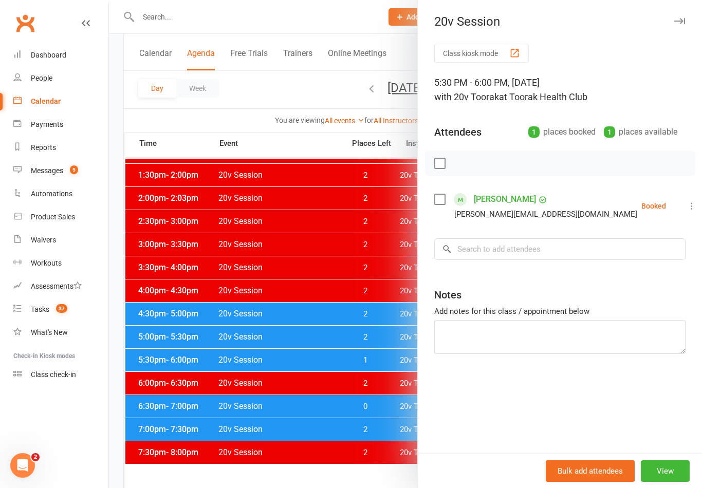
click at [151, 355] on div at bounding box center [405, 244] width 593 height 488
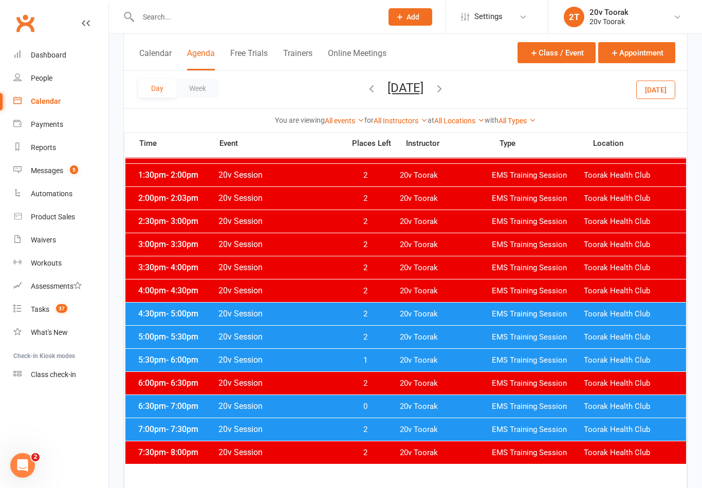
click at [157, 409] on span "6:30pm - 7:00pm" at bounding box center [177, 407] width 82 height 10
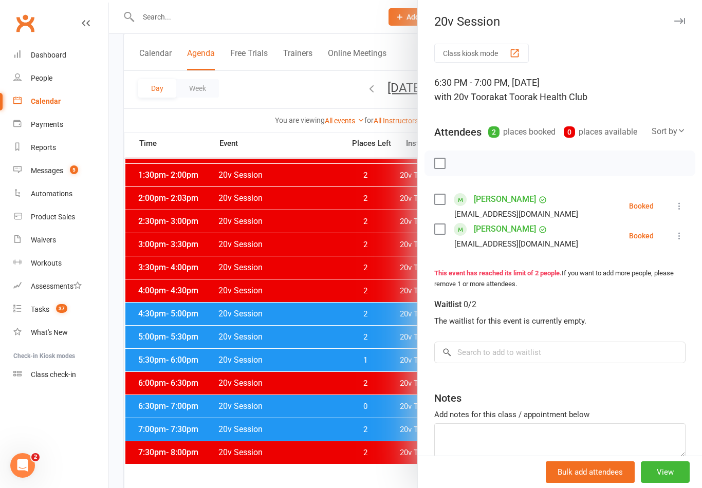
click at [156, 405] on div at bounding box center [405, 244] width 593 height 488
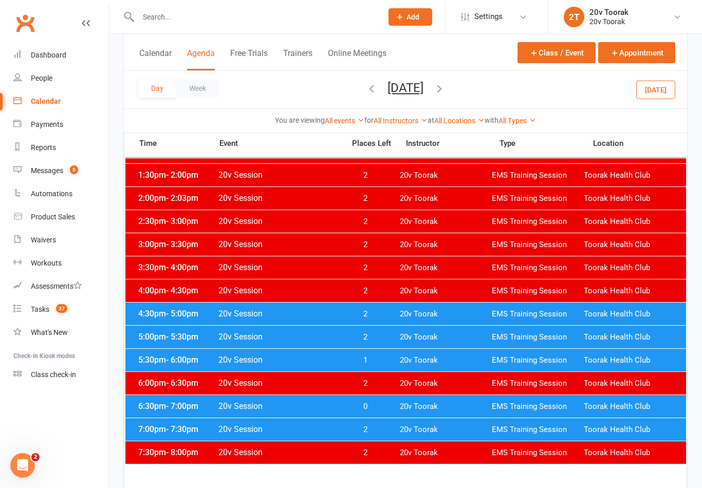
click at [156, 433] on span "7:00pm - 7:30pm" at bounding box center [177, 430] width 82 height 10
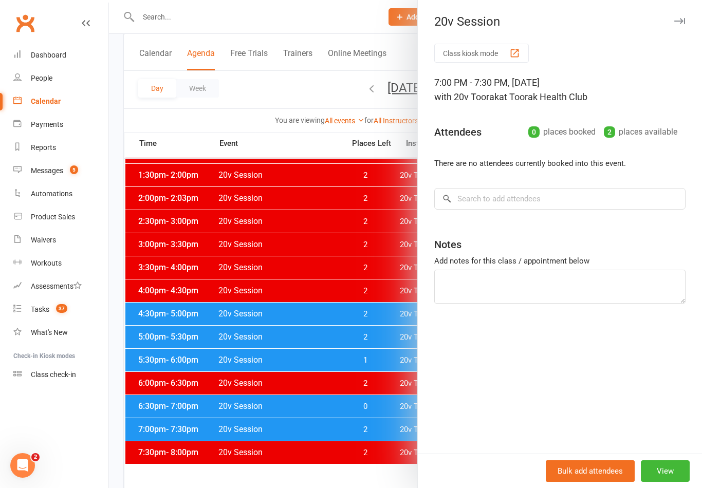
click at [170, 448] on div at bounding box center [405, 244] width 593 height 488
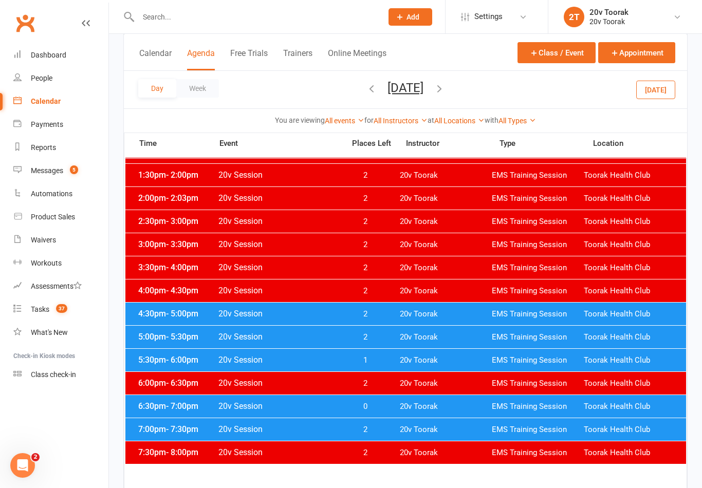
click at [402, 92] on button "[DATE]" at bounding box center [406, 88] width 36 height 14
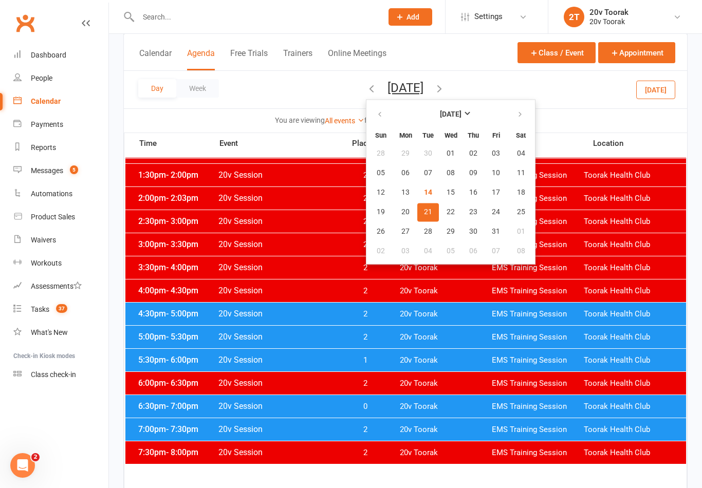
click at [418, 195] on button "14" at bounding box center [429, 193] width 22 height 19
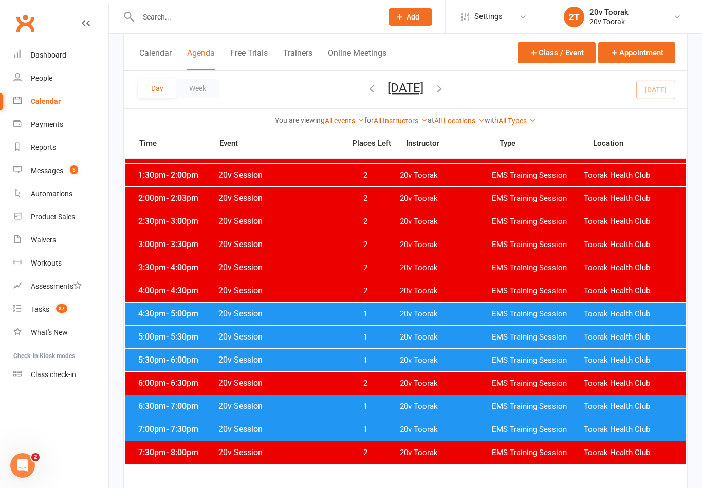
scroll to position [0, 0]
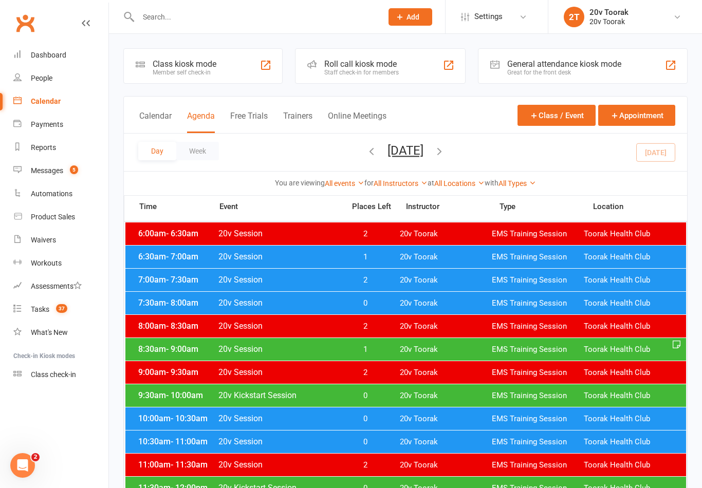
click at [445, 147] on icon "button" at bounding box center [439, 151] width 11 height 11
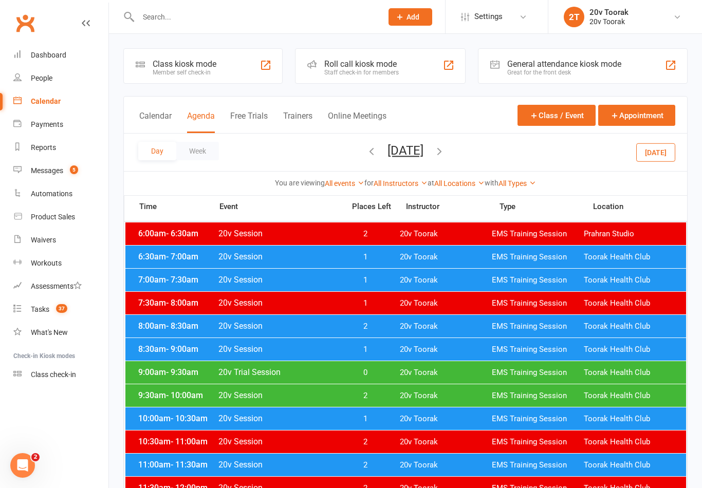
click at [450, 263] on div "6:30am - 7:00am 20v Session 1 20v Toorak EMS Training Session Toorak Health Club" at bounding box center [405, 257] width 561 height 23
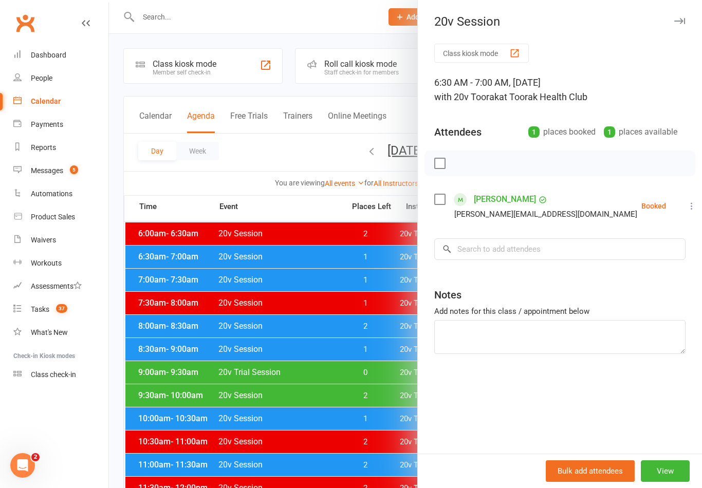
click at [206, 389] on div at bounding box center [405, 244] width 593 height 488
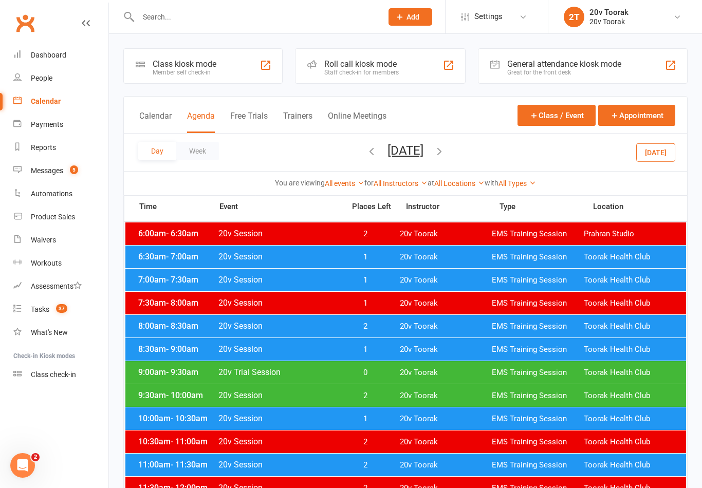
click at [152, 285] on div "7:00am - 7:30am 20v Session 1 20v Toorak EMS Training Session Toorak Health Club" at bounding box center [405, 280] width 561 height 23
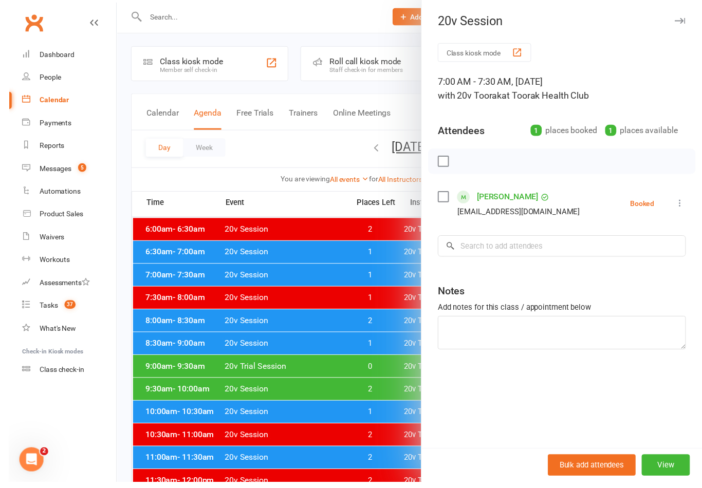
scroll to position [9, 0]
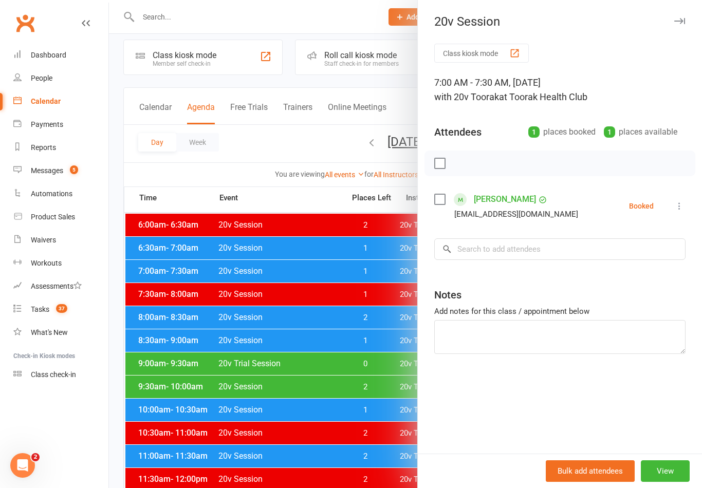
click at [505, 471] on div "Bulk add attendees View" at bounding box center [560, 471] width 284 height 34
click at [378, 363] on div at bounding box center [405, 244] width 593 height 488
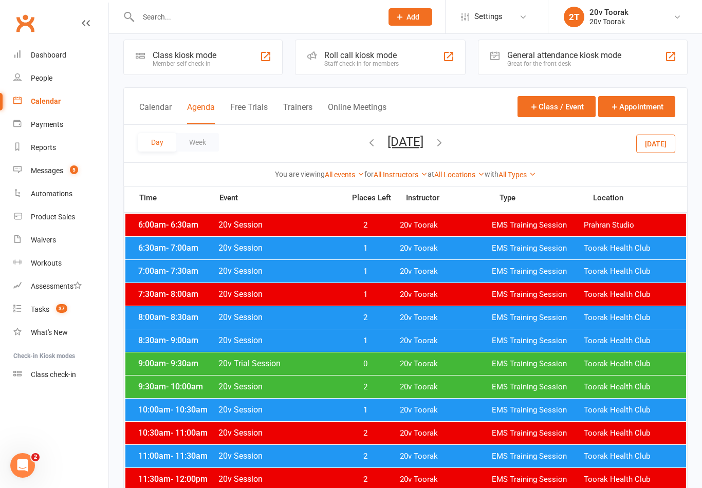
click at [402, 340] on span "20v Toorak" at bounding box center [446, 341] width 92 height 10
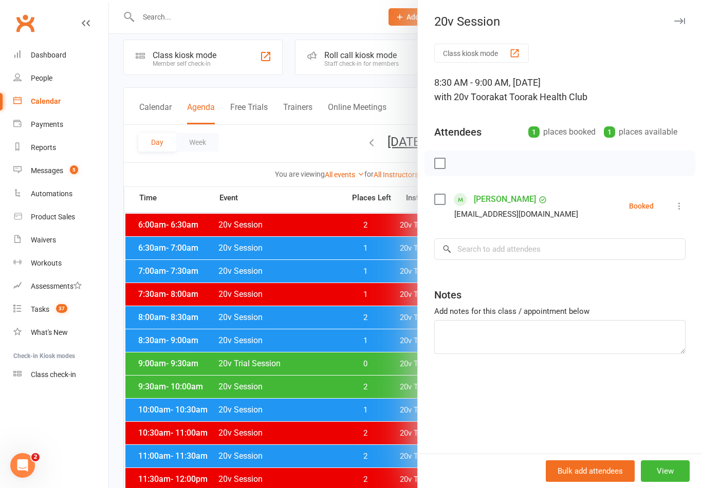
scroll to position [0, 0]
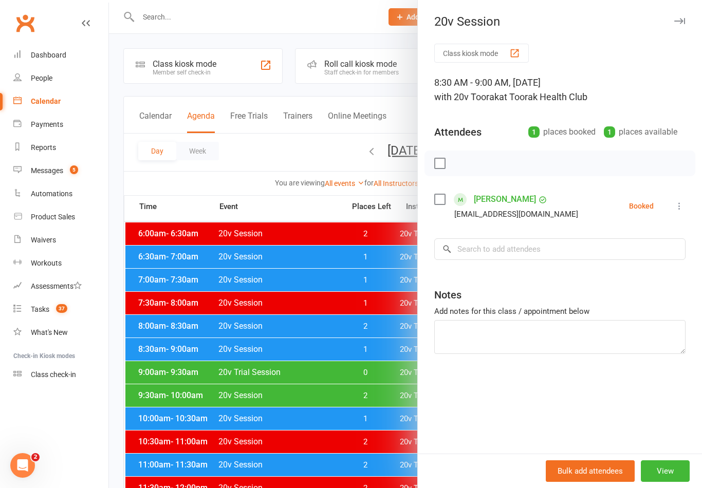
click at [176, 402] on div at bounding box center [405, 244] width 593 height 488
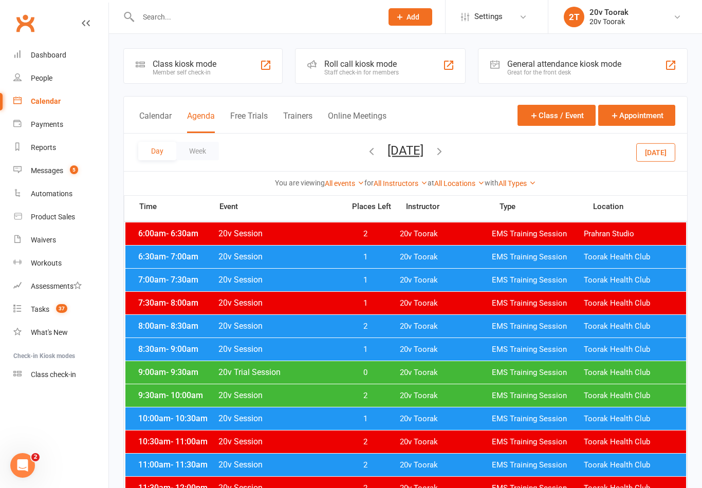
click at [160, 421] on span "10:00am - 10:30am" at bounding box center [177, 419] width 82 height 10
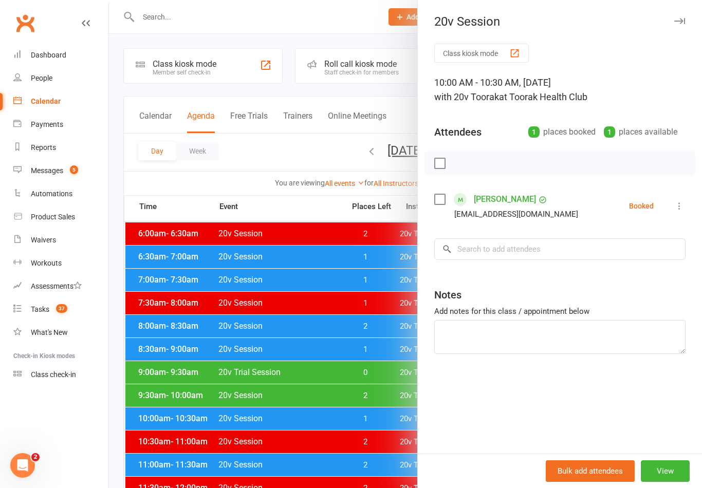
click at [49, 175] on div "Messages" at bounding box center [47, 171] width 32 height 8
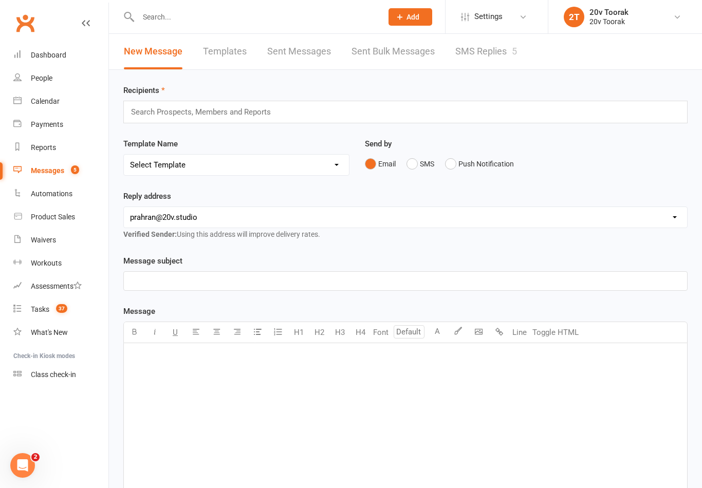
click at [486, 62] on link "SMS Replies 5" at bounding box center [487, 51] width 62 height 35
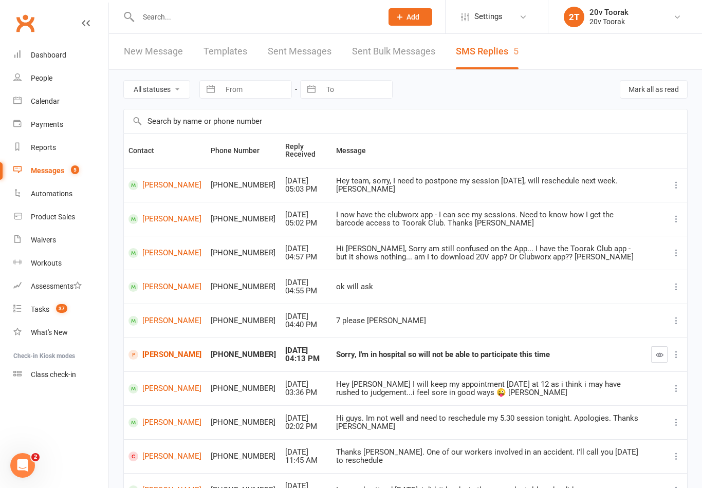
click at [34, 98] on div "Calendar" at bounding box center [45, 101] width 29 height 8
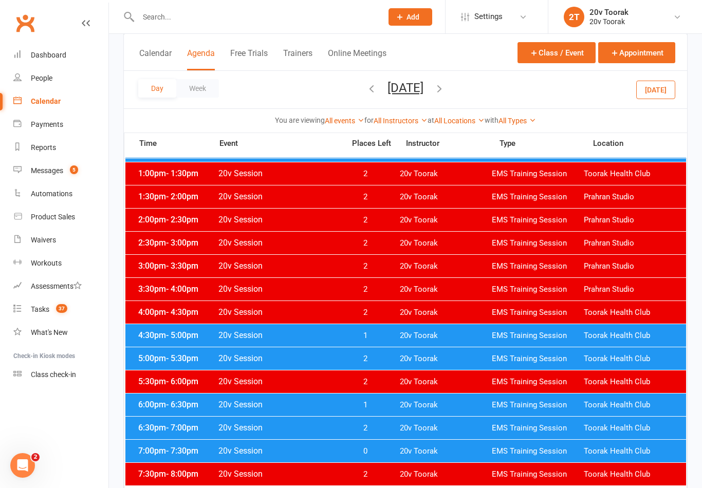
scroll to position [388, 0]
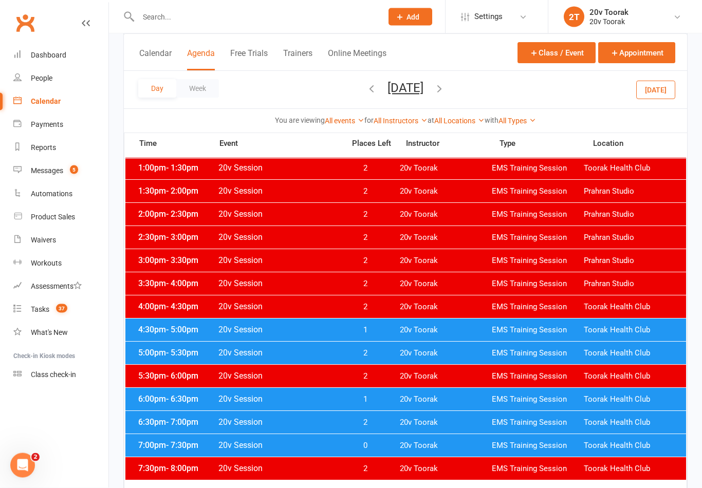
click at [388, 93] on button "[DATE]" at bounding box center [406, 88] width 36 height 14
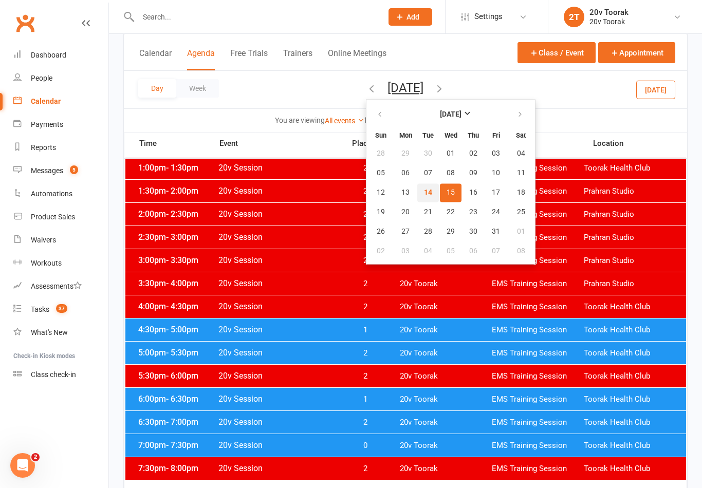
click at [418, 187] on button "14" at bounding box center [429, 193] width 22 height 19
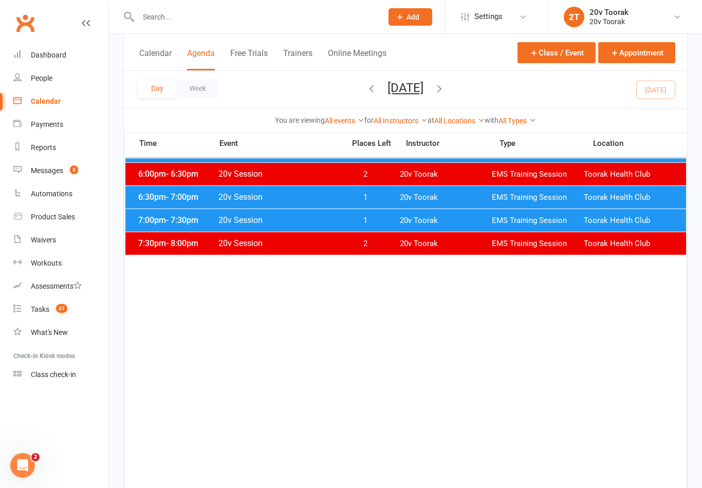
scroll to position [631, 0]
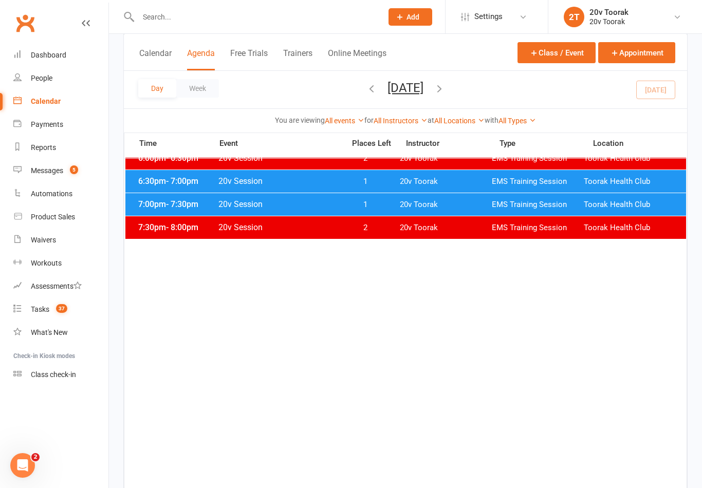
click at [42, 176] on link "Messages 5" at bounding box center [60, 170] width 95 height 23
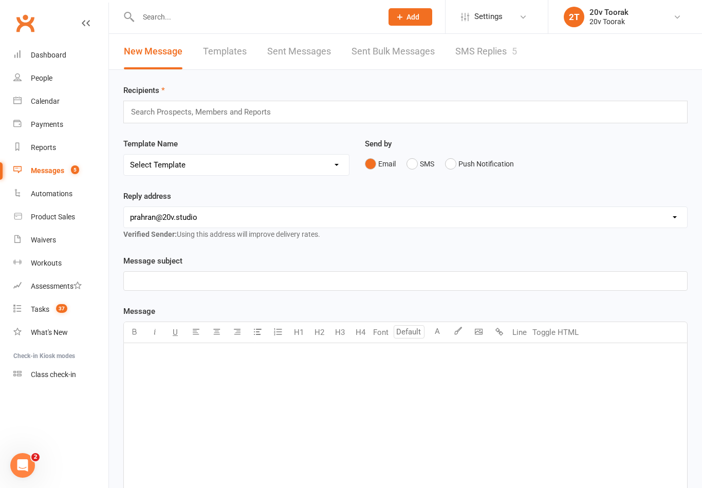
click at [487, 63] on link "SMS Replies 5" at bounding box center [487, 51] width 62 height 35
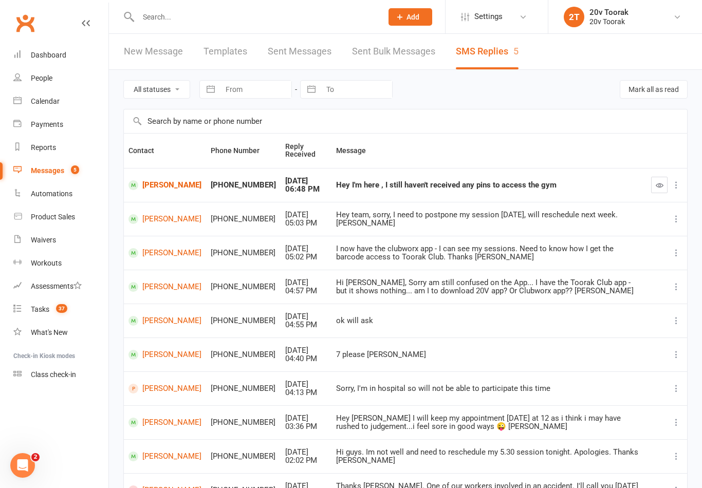
click at [154, 189] on link "[PERSON_NAME]" at bounding box center [165, 185] width 73 height 10
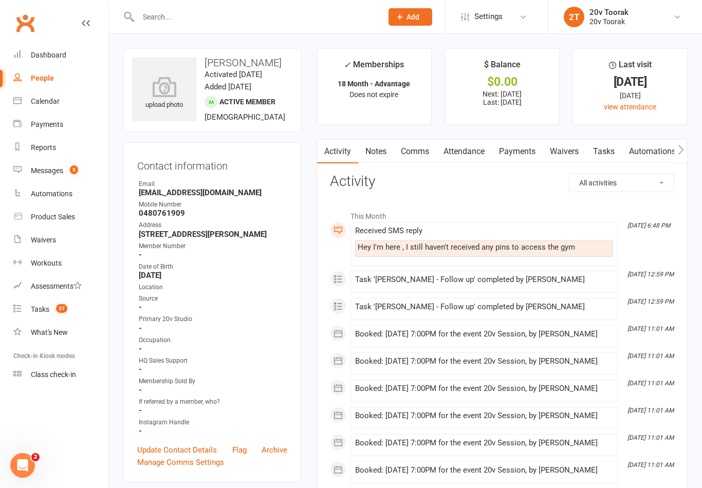
click at [374, 156] on link "Notes" at bounding box center [375, 152] width 35 height 24
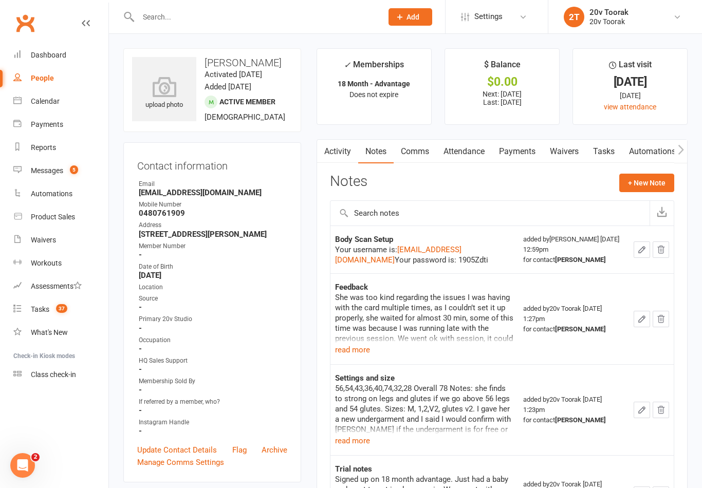
click at [354, 353] on button "read more" at bounding box center [352, 350] width 35 height 12
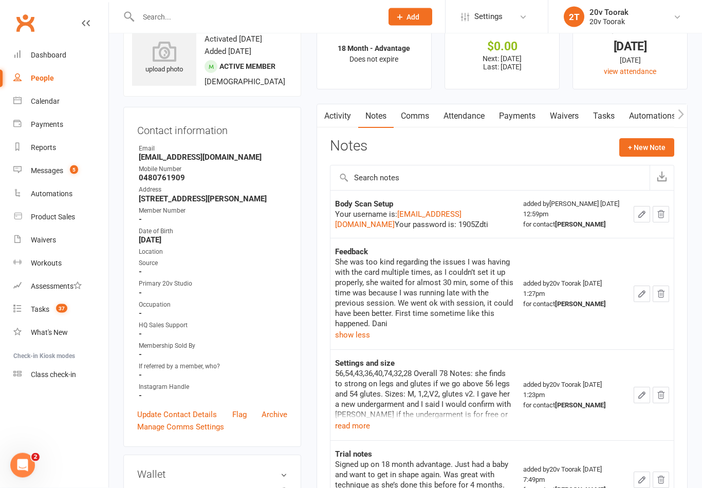
click at [352, 421] on button "read more" at bounding box center [352, 427] width 35 height 12
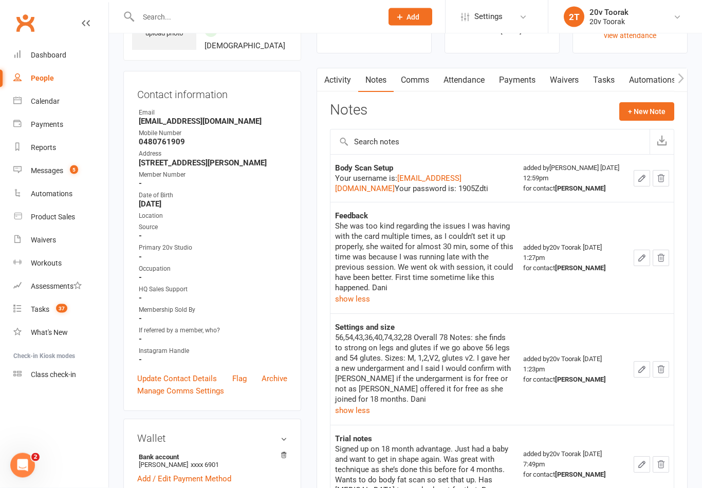
scroll to position [71, 0]
click at [40, 104] on div "Calendar" at bounding box center [45, 101] width 29 height 8
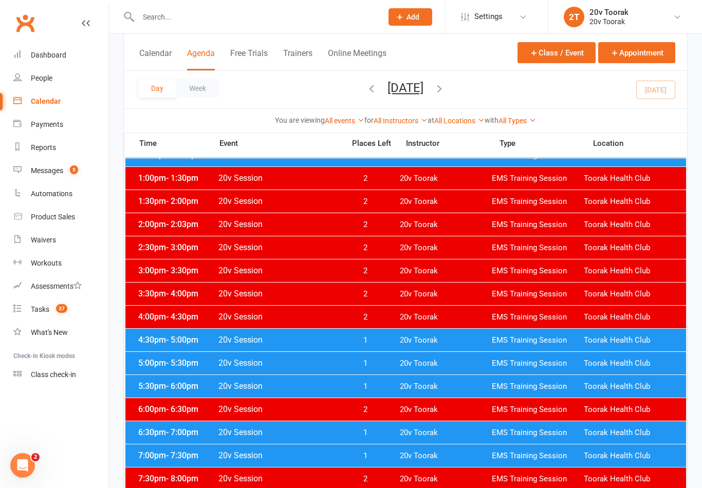
scroll to position [397, 0]
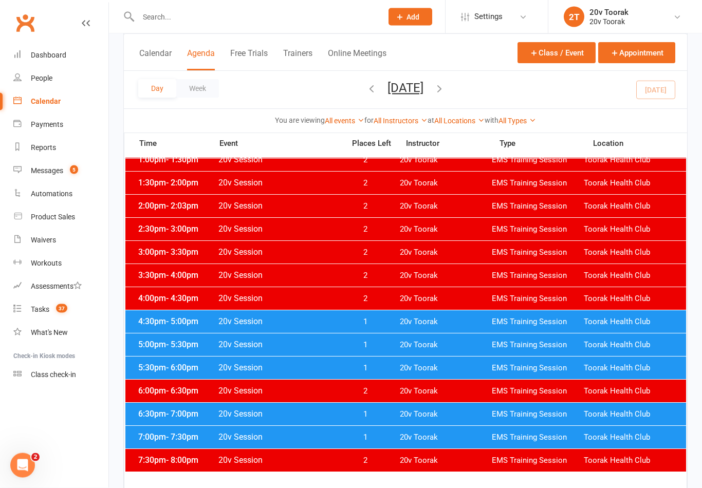
click at [164, 440] on span "7:00pm - 7:30pm" at bounding box center [177, 438] width 82 height 10
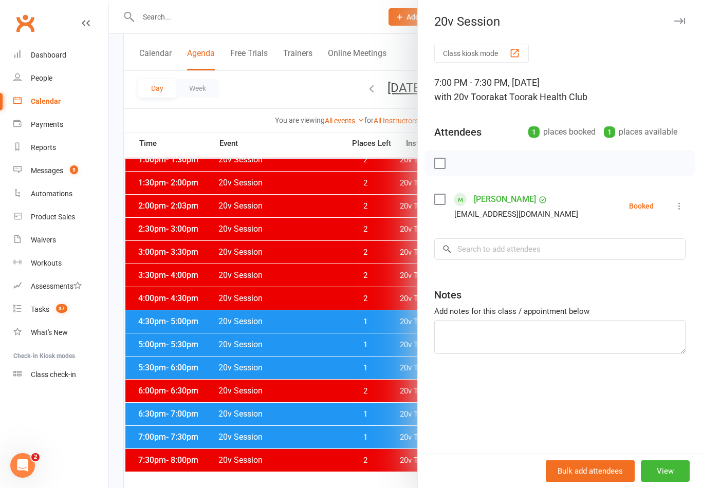
click at [680, 196] on li "[PERSON_NAME] [EMAIL_ADDRESS][DOMAIN_NAME] Booked More info Remove Check in Mar…" at bounding box center [559, 206] width 251 height 30
click at [685, 203] on icon at bounding box center [680, 206] width 10 height 10
click at [640, 265] on link "Check in" at bounding box center [630, 267] width 111 height 21
click at [207, 417] on div at bounding box center [405, 244] width 593 height 488
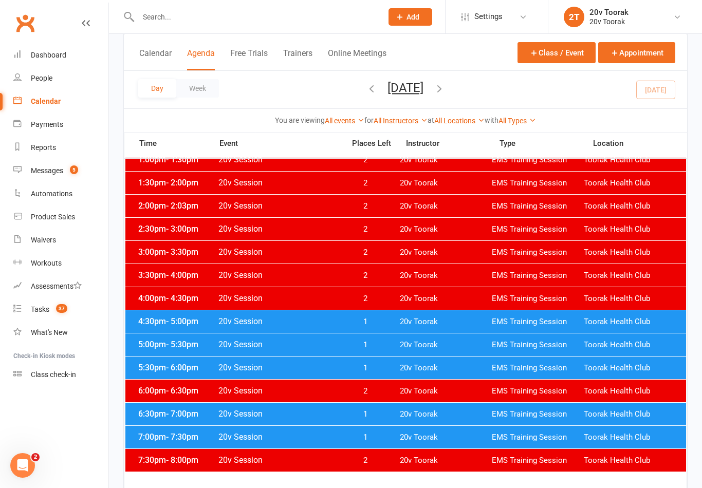
click at [177, 415] on span "- 7:00pm" at bounding box center [182, 414] width 32 height 10
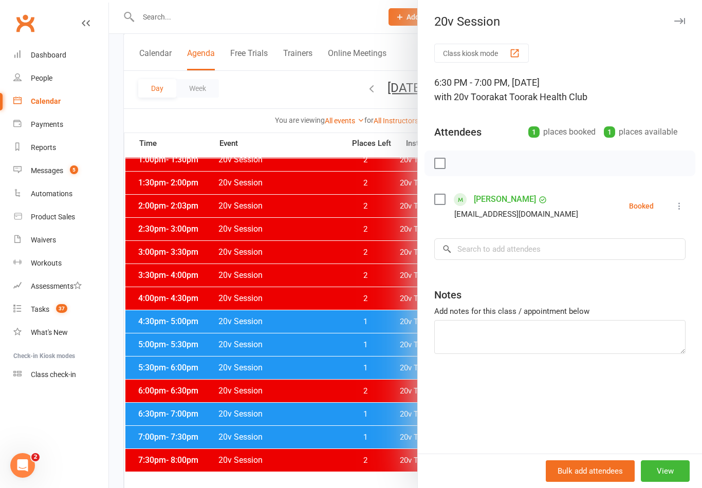
click at [207, 415] on div at bounding box center [405, 244] width 593 height 488
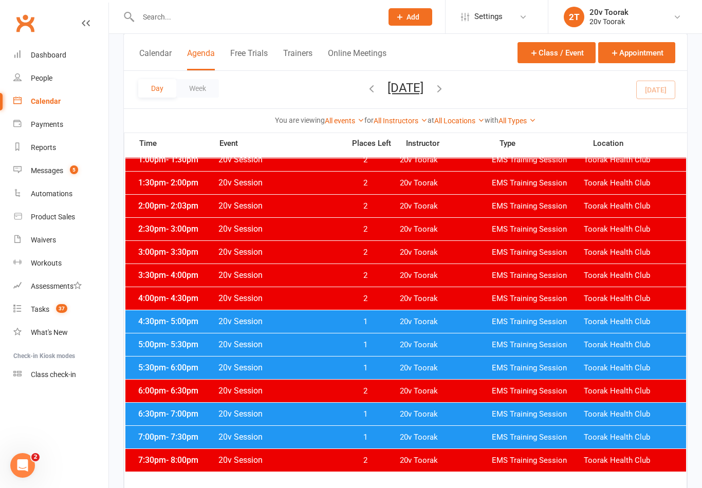
click at [191, 409] on span "- 7:00pm" at bounding box center [182, 414] width 32 height 10
